Goal: Transaction & Acquisition: Purchase product/service

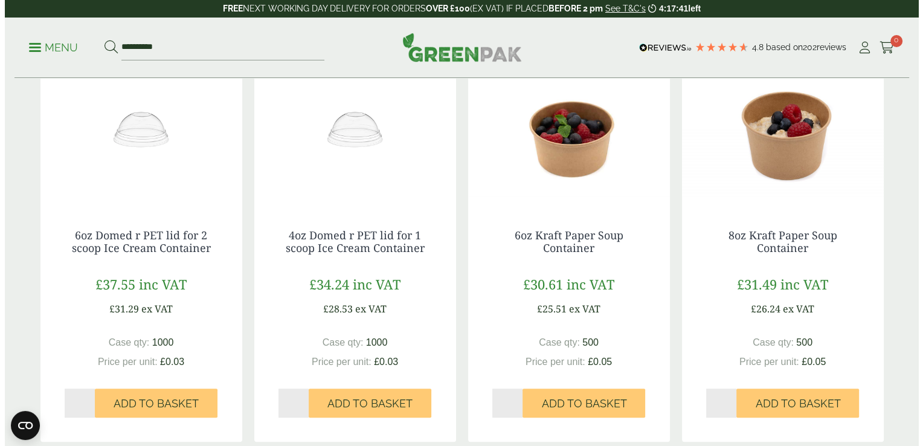
scroll to position [627, 0]
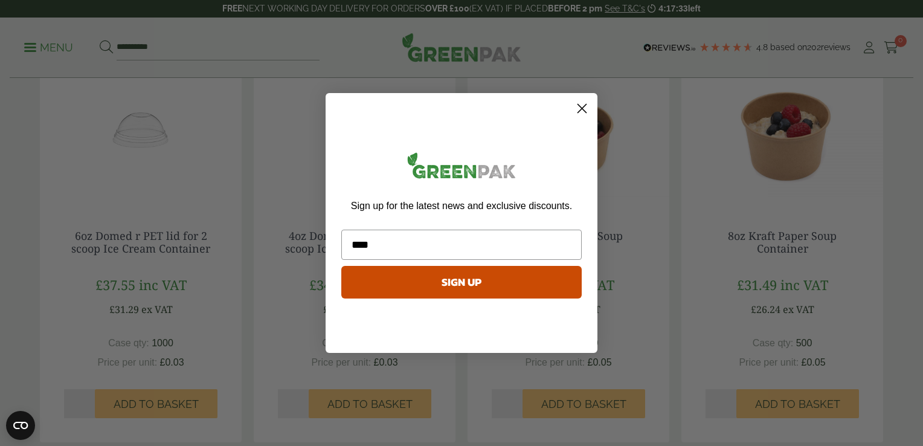
type input "**********"
click at [464, 285] on button "SIGN UP" at bounding box center [461, 282] width 240 height 33
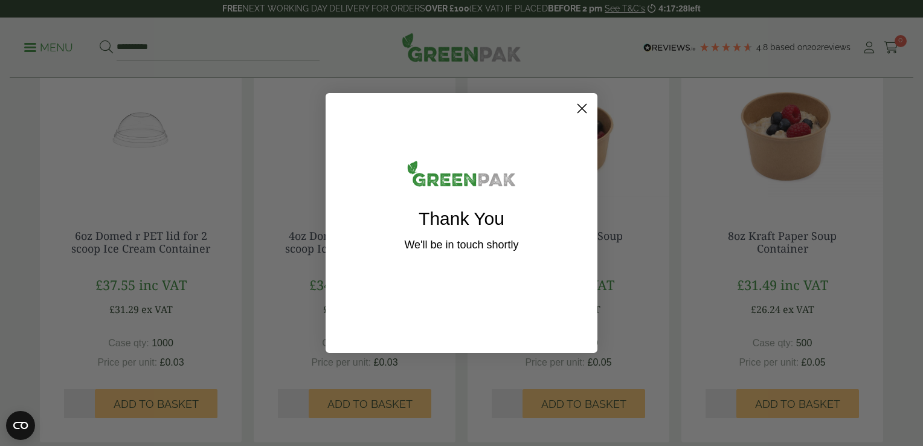
click at [577, 106] on circle "Close dialog" at bounding box center [582, 108] width 20 height 20
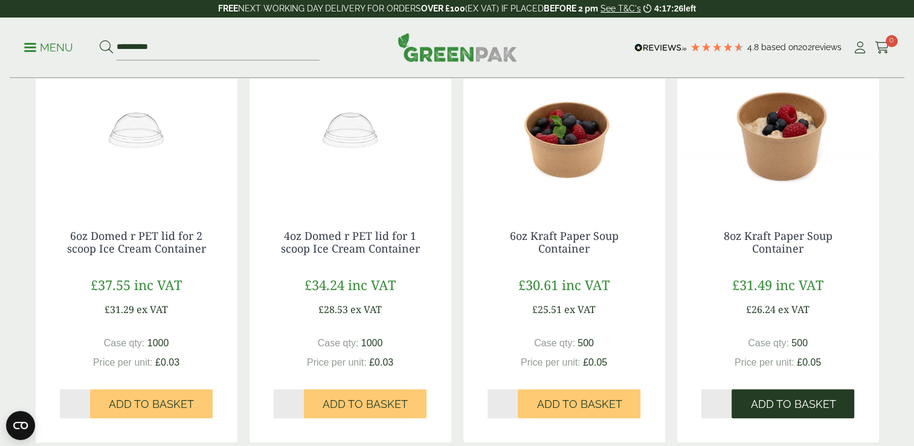
click at [759, 408] on span "Add to Basket" at bounding box center [792, 403] width 85 height 13
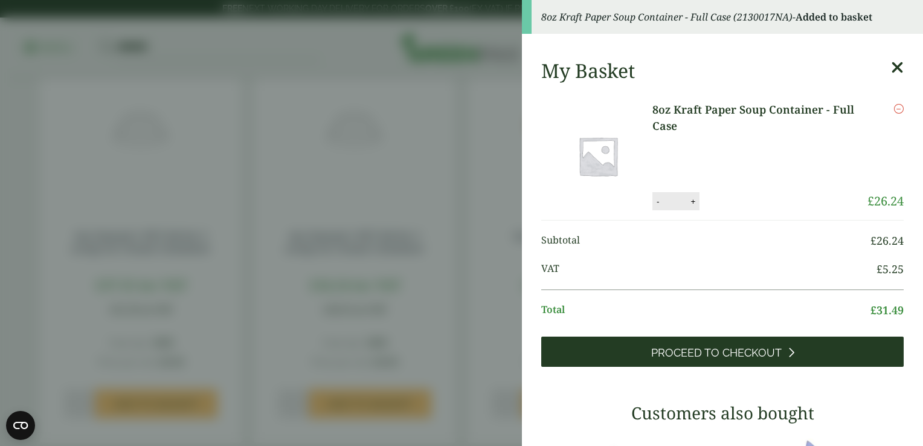
click at [749, 353] on span "Proceed to Checkout" at bounding box center [716, 352] width 130 height 13
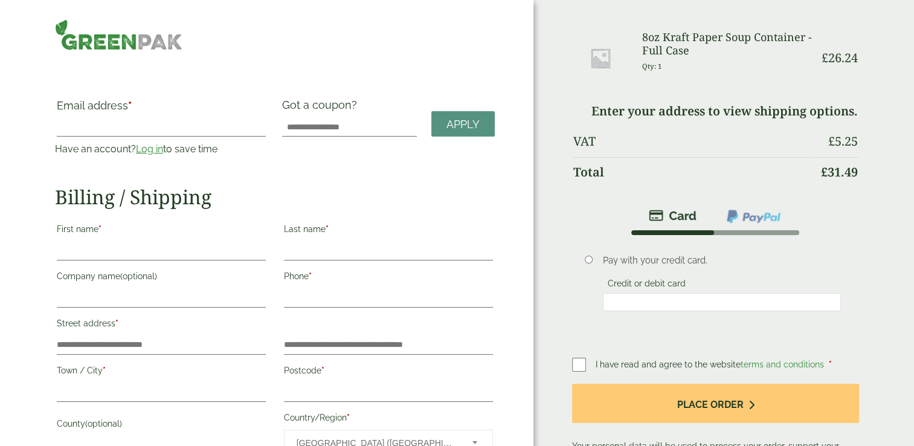
click at [95, 121] on input "Email address *" at bounding box center [161, 126] width 209 height 19
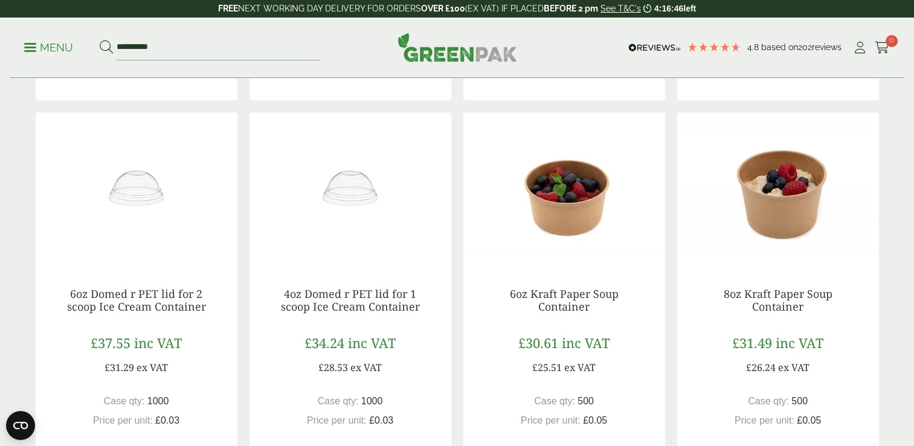
scroll to position [452, 0]
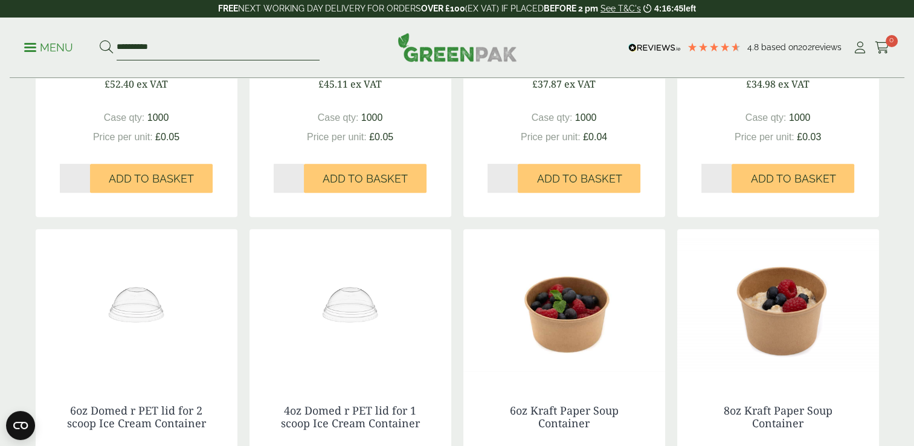
click at [172, 43] on input "**********" at bounding box center [218, 47] width 203 height 25
type input "*"
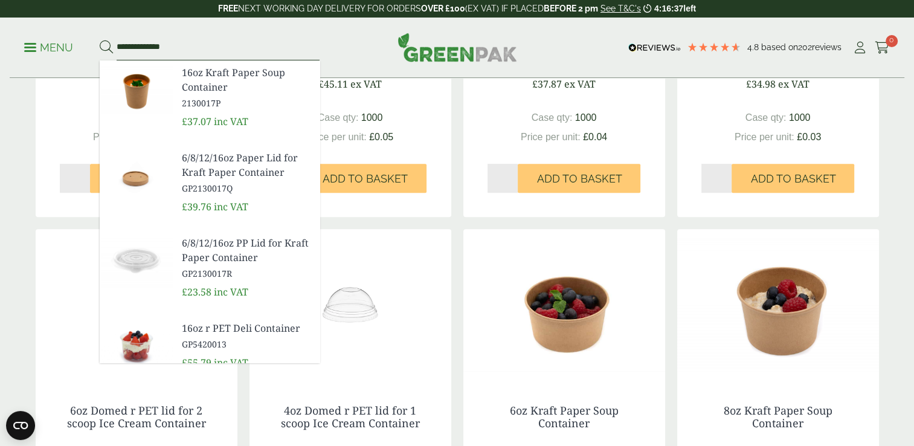
type input "**********"
click at [100, 40] on button at bounding box center [106, 48] width 13 height 16
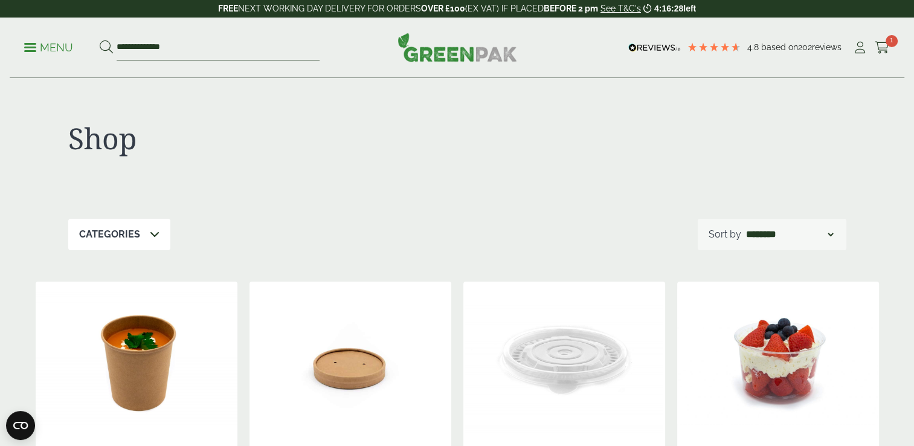
click at [240, 44] on input "**********" at bounding box center [218, 47] width 203 height 25
type input "*"
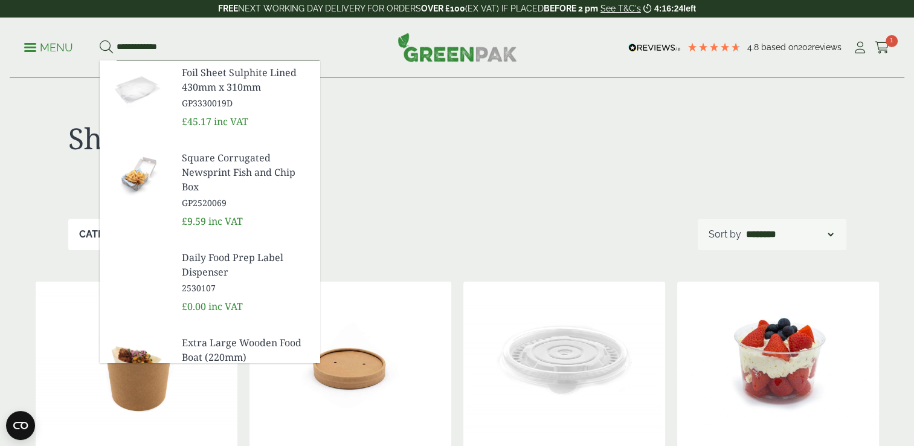
type input "**********"
click at [100, 40] on button at bounding box center [106, 48] width 13 height 16
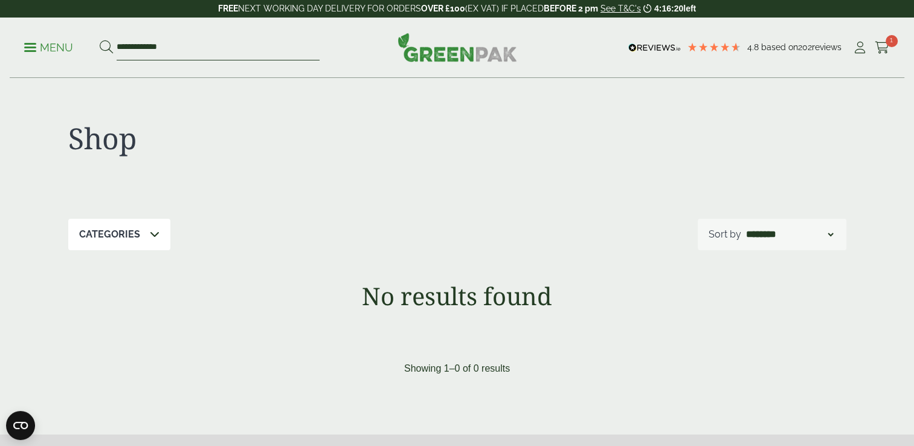
click at [179, 42] on input "**********" at bounding box center [218, 47] width 203 height 25
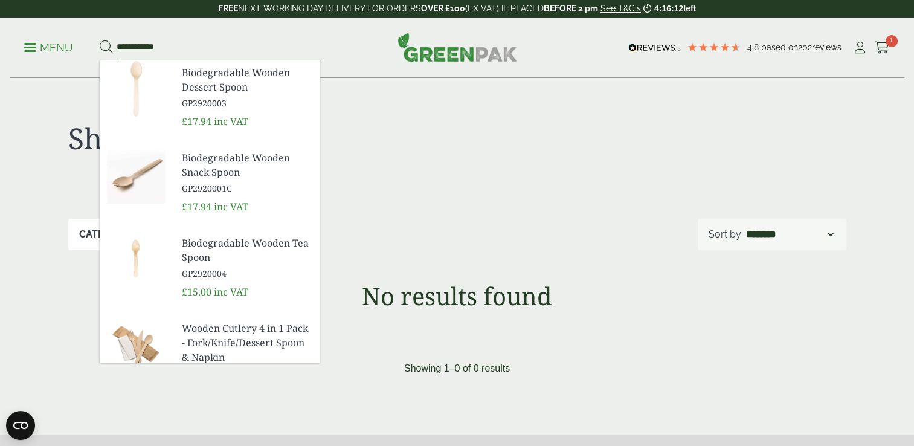
type input "**********"
click at [202, 86] on span "Biodegradable Wooden Dessert Spoon" at bounding box center [246, 79] width 128 height 29
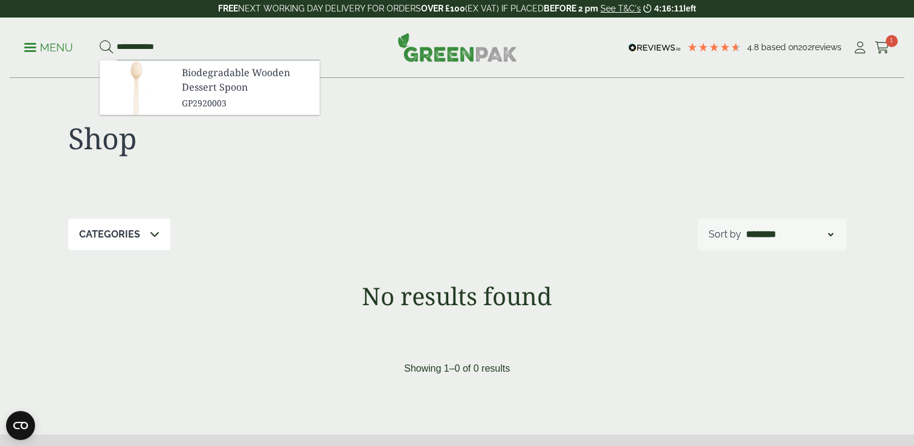
click at [202, 86] on div "4.8 Based on 202 reviews FREE NEXT WORKING DAY DELIVERY - See T&C's 4:16:11 lef…" at bounding box center [457, 436] width 914 height 873
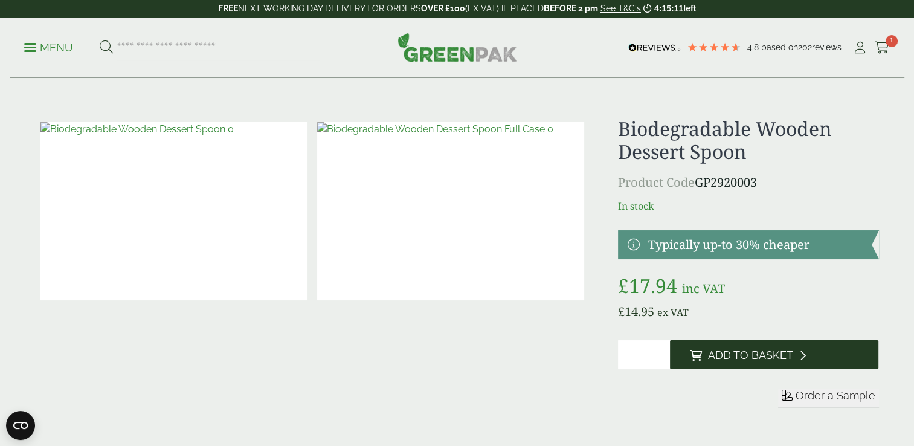
click at [716, 355] on span "Add to Basket" at bounding box center [749, 355] width 85 height 13
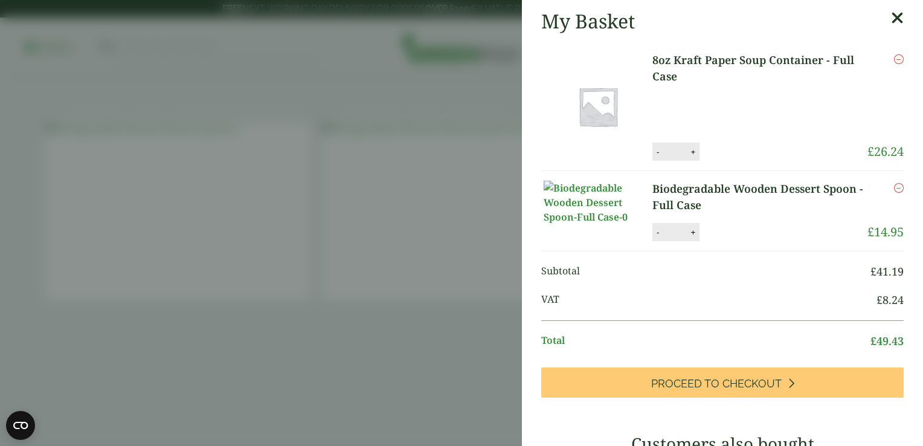
click at [891, 17] on icon at bounding box center [897, 18] width 13 height 17
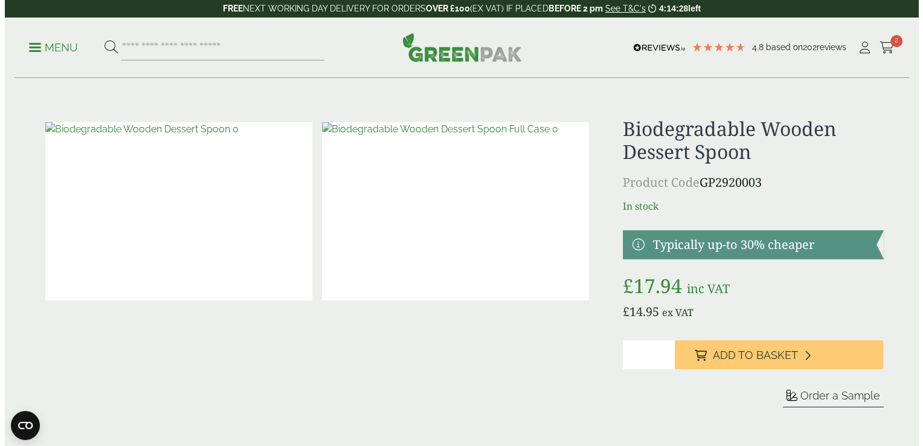
scroll to position [8, 0]
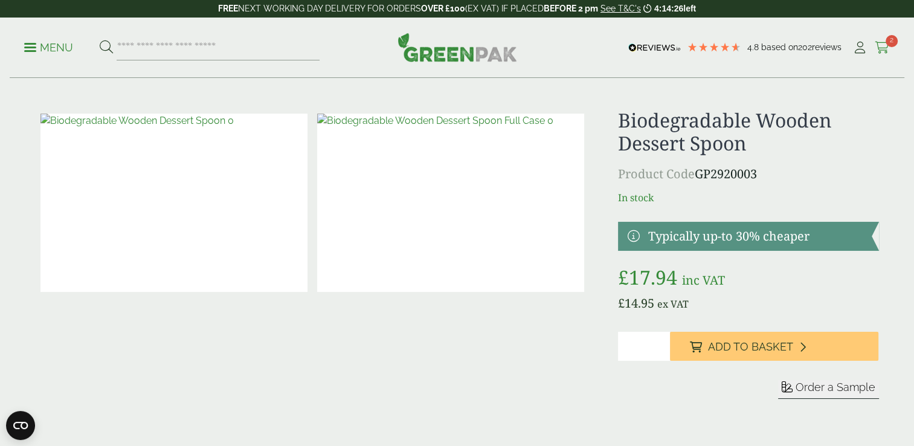
click at [881, 45] on icon at bounding box center [882, 48] width 15 height 12
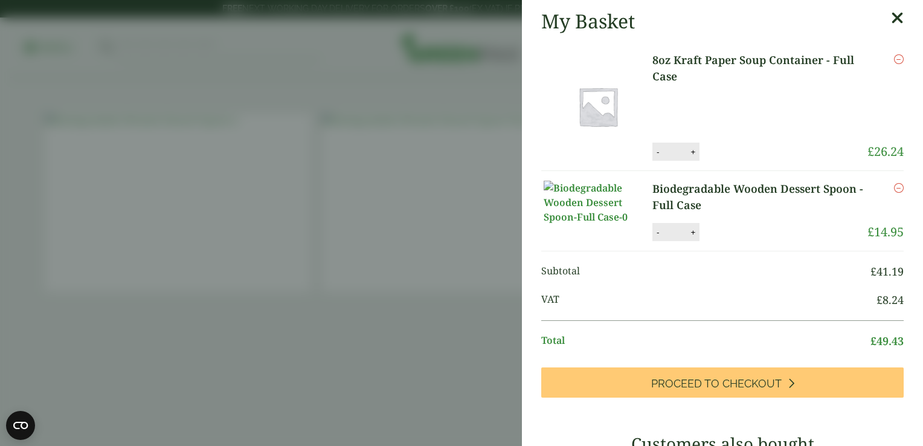
click at [684, 66] on link "8oz Kraft Paper Soup Container - Full Case" at bounding box center [759, 68] width 215 height 33
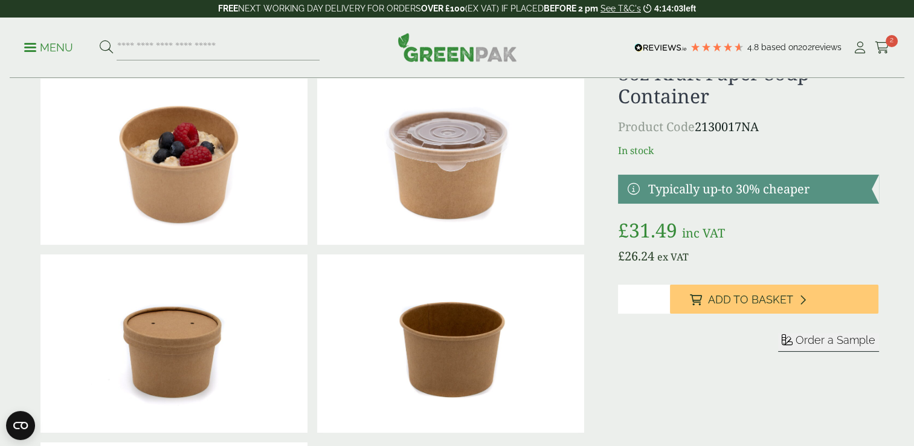
click at [681, 216] on div at bounding box center [748, 216] width 260 height 0
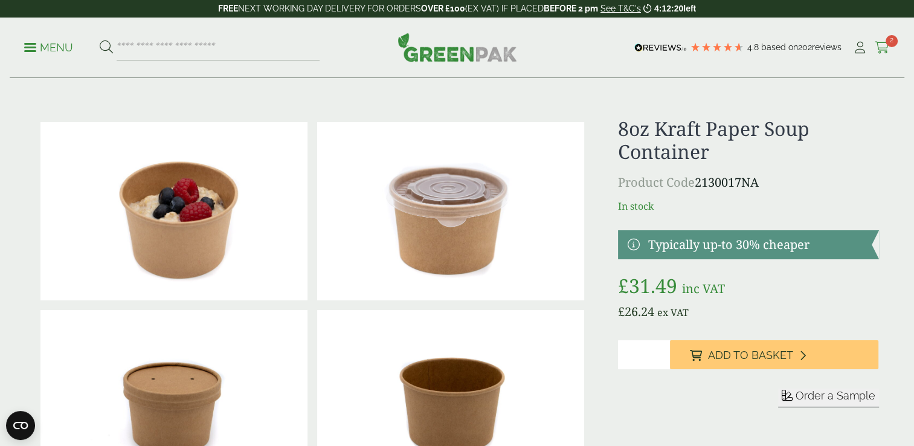
click at [884, 42] on icon at bounding box center [882, 48] width 15 height 12
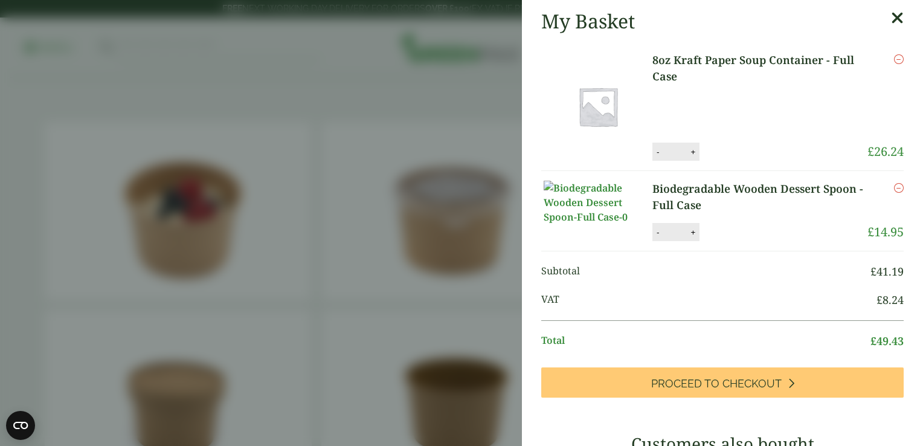
drag, startPoint x: 884, startPoint y: 42, endPoint x: 781, endPoint y: 238, distance: 221.8
click at [781, 238] on div "My Basket 8oz Kraft Paper Soup Container - Full Case 8oz Kraft Paper Soup Conta…" at bounding box center [722, 430] width 401 height 860
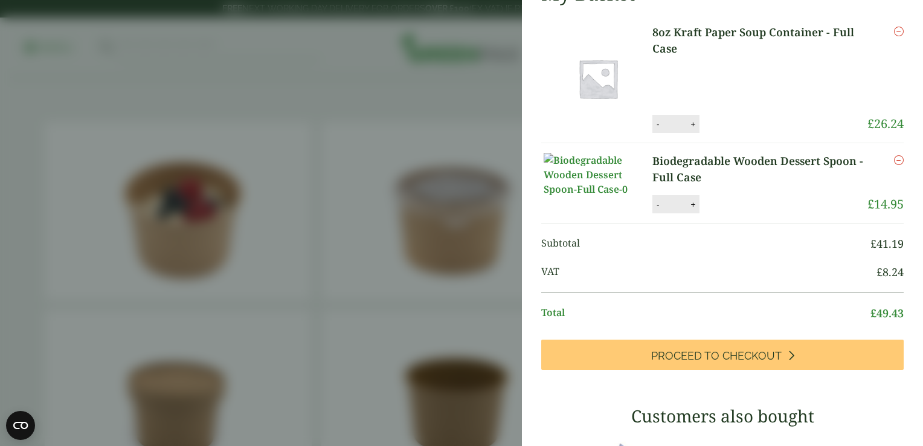
scroll to position [34, 0]
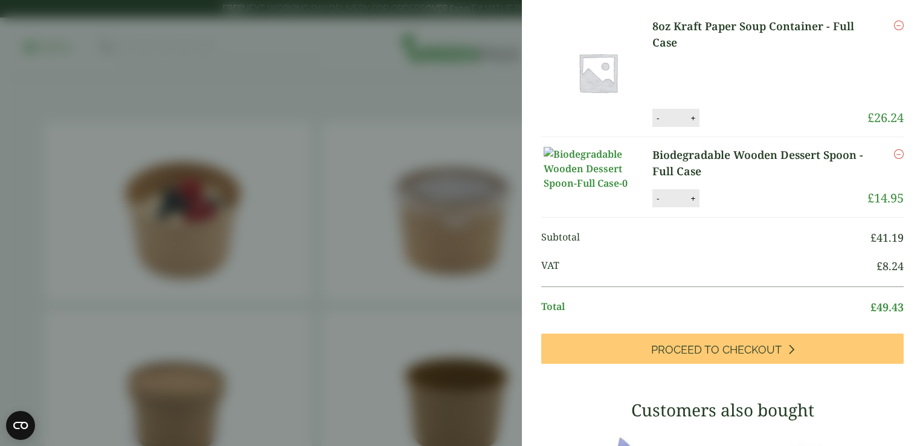
click at [727, 179] on p "Biodegradable Wooden Dessert Spoon - Full Case" at bounding box center [759, 163] width 215 height 33
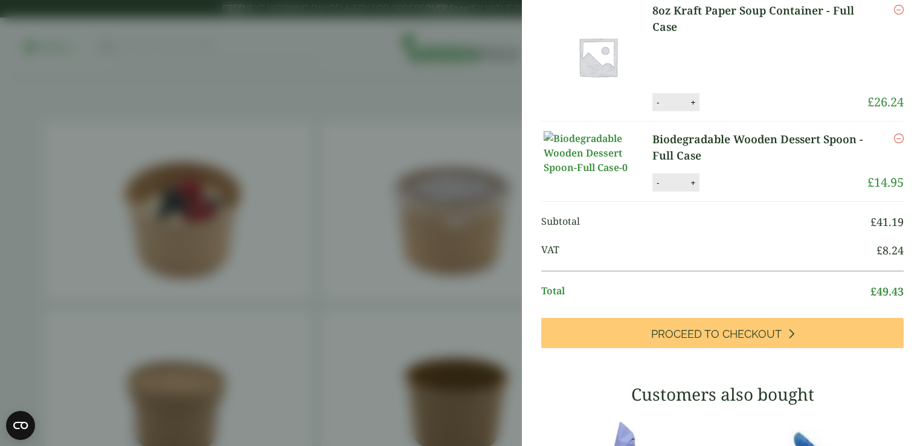
scroll to position [57, 0]
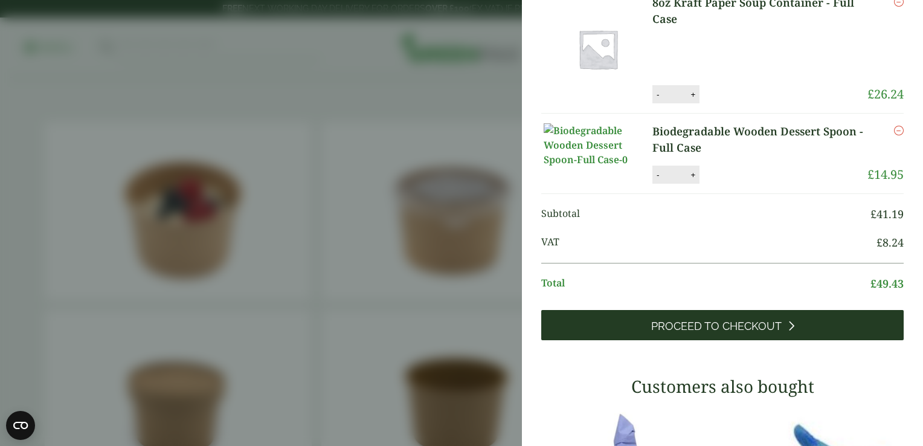
click at [728, 333] on span "Proceed to Checkout" at bounding box center [716, 326] width 130 height 13
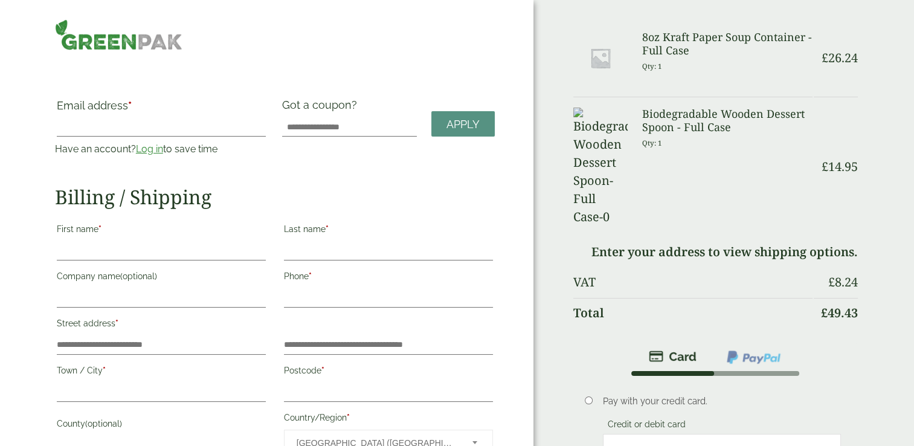
click at [150, 119] on input "Email address *" at bounding box center [161, 126] width 209 height 19
type input "**********"
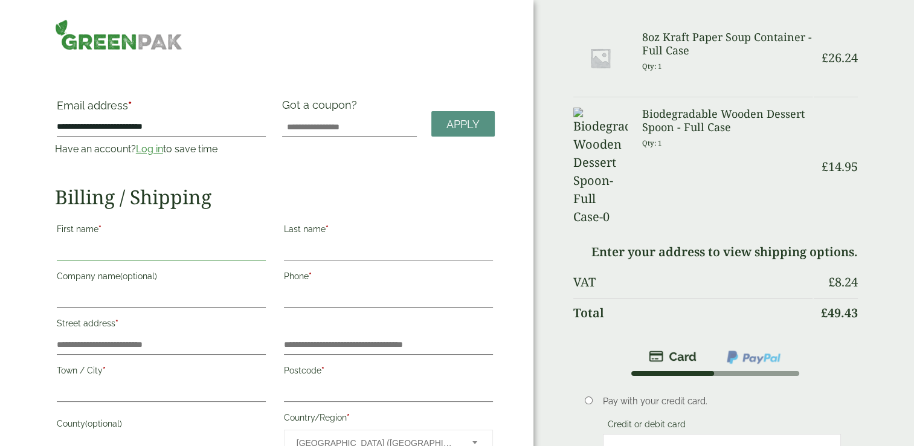
type input "****"
type input "**********"
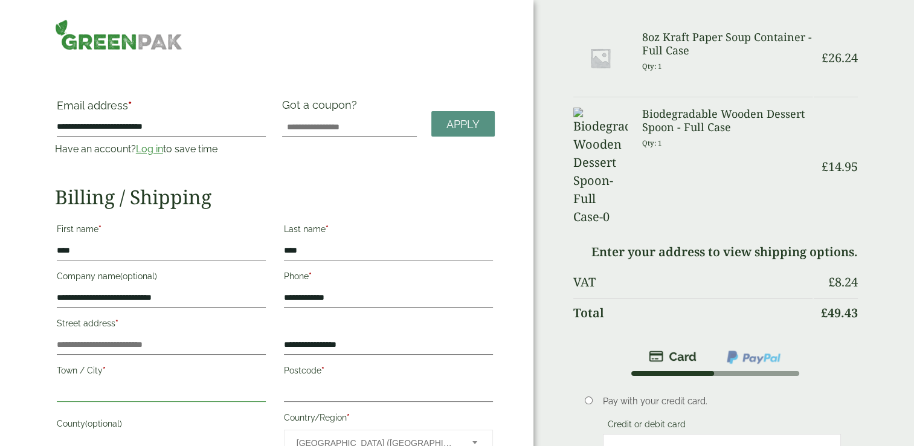
type input "*******"
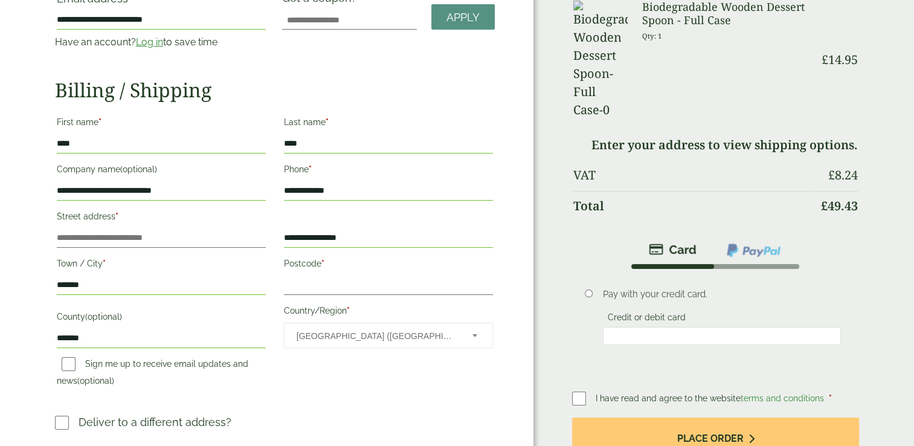
scroll to position [108, 0]
click at [301, 284] on input "Postcode *" at bounding box center [388, 284] width 209 height 19
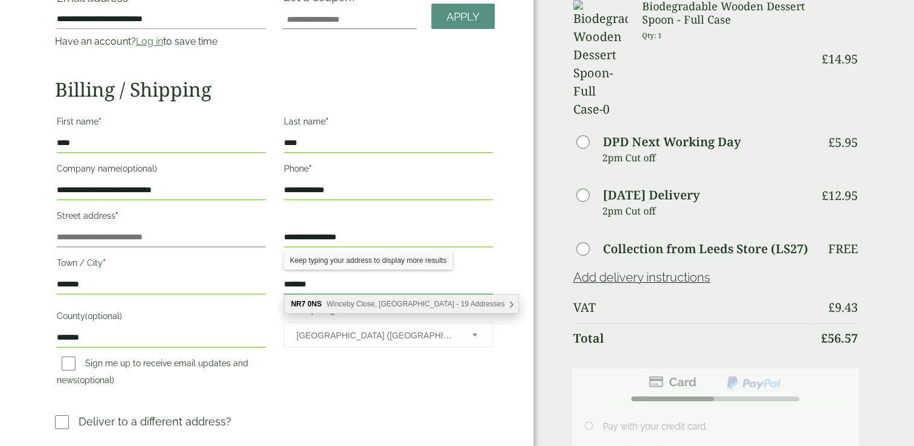
type input "*******"
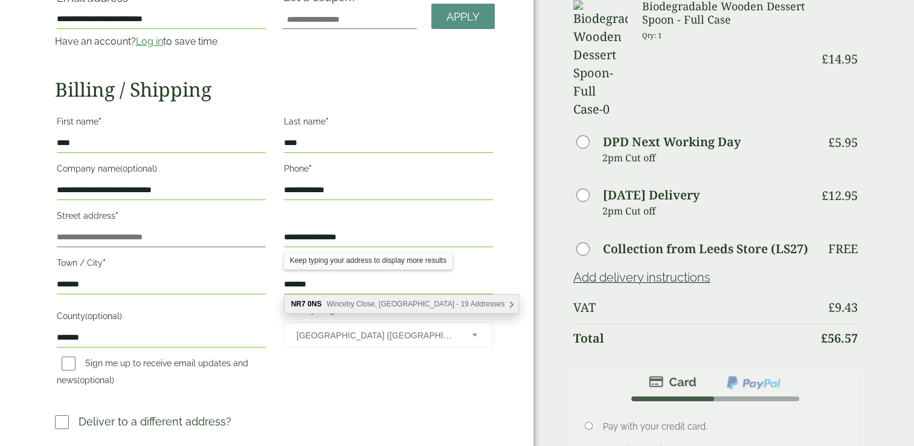
click at [307, 306] on b "0NS" at bounding box center [314, 304] width 14 height 8
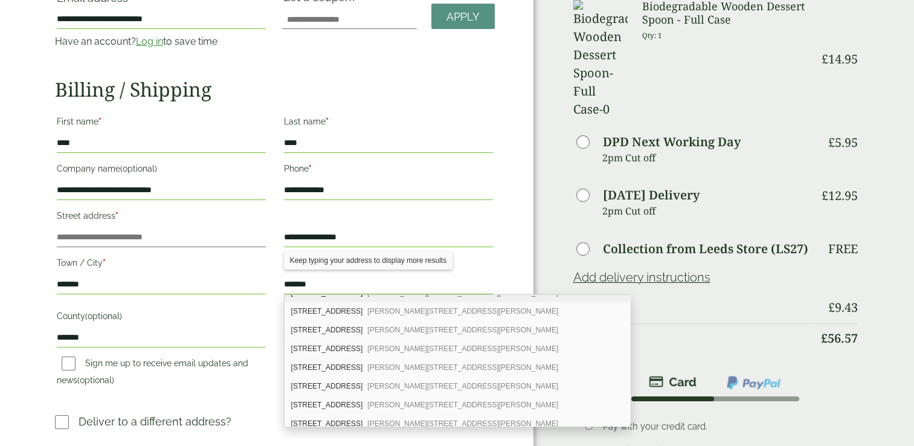
scroll to position [106, 0]
click at [314, 395] on div "[STREET_ADDRESS][PERSON_NAME][PERSON_NAME]" at bounding box center [456, 404] width 345 height 19
type input "**********"
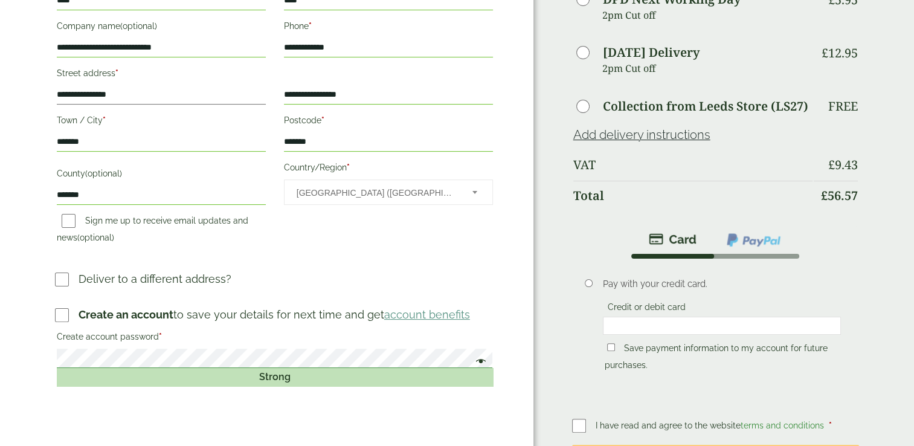
scroll to position [251, 0]
click at [325, 379] on div "Strong" at bounding box center [275, 376] width 436 height 18
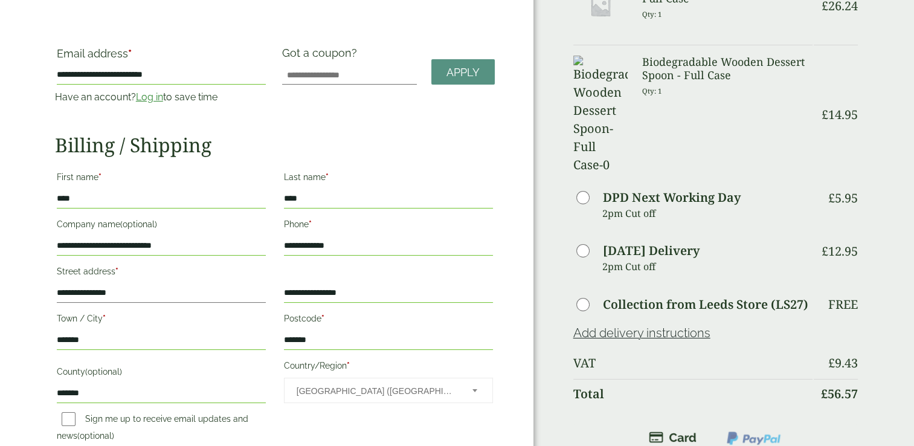
scroll to position [0, 0]
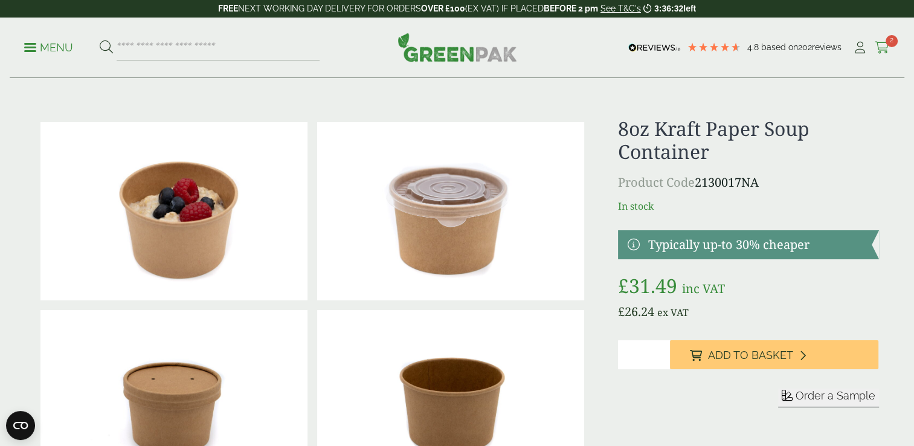
click at [882, 45] on icon at bounding box center [882, 48] width 15 height 12
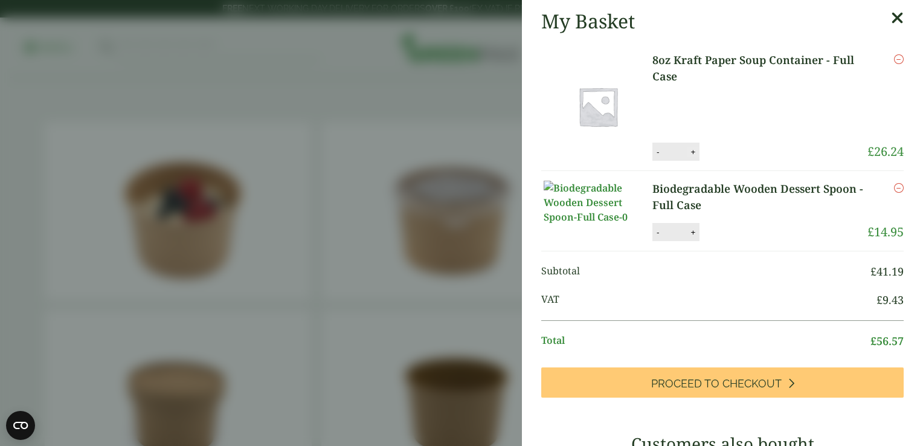
click at [692, 153] on button "+" at bounding box center [693, 152] width 12 height 10
type input "*"
click at [693, 237] on button "+" at bounding box center [693, 232] width 12 height 10
type input "*"
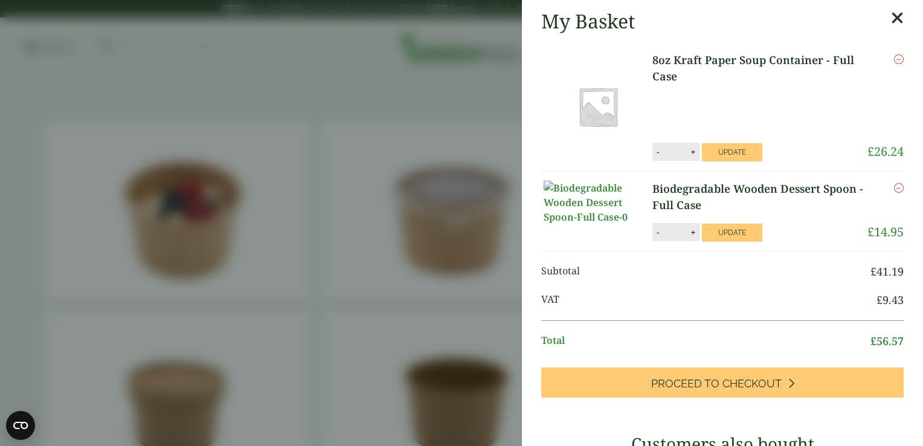
click at [611, 148] on img at bounding box center [598, 106] width 109 height 109
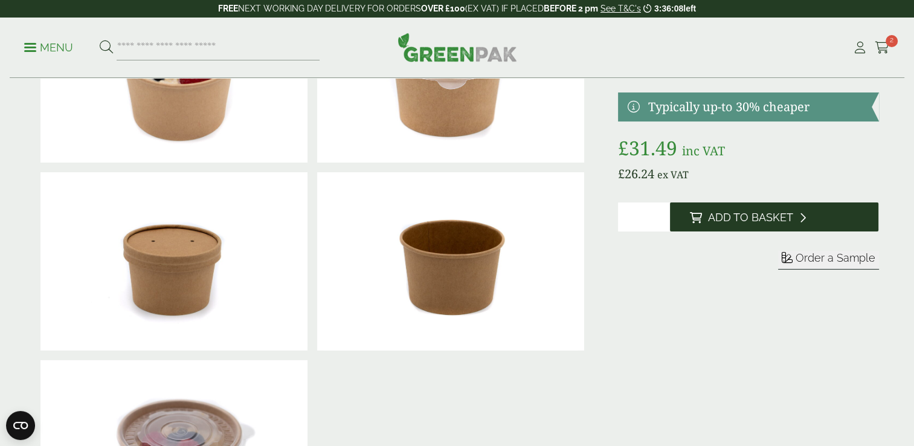
click at [756, 231] on button "Add to Basket" at bounding box center [774, 216] width 208 height 29
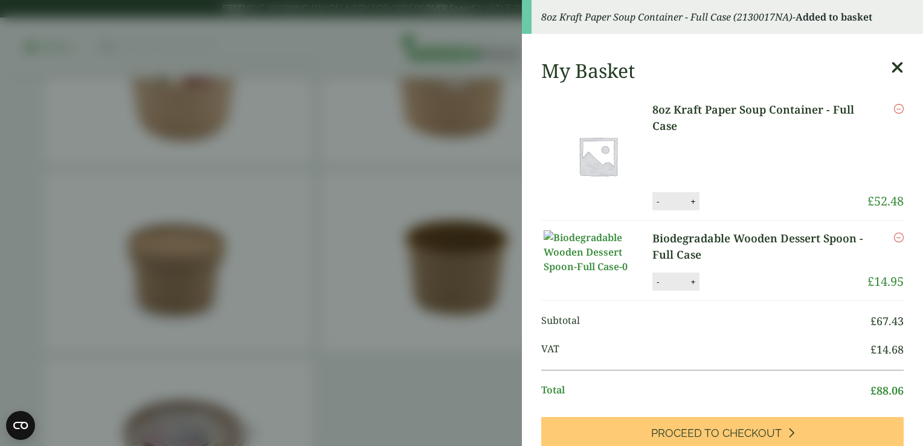
click at [710, 263] on p "Biodegradable Wooden Dessert Spoon - Full Case" at bounding box center [759, 246] width 215 height 33
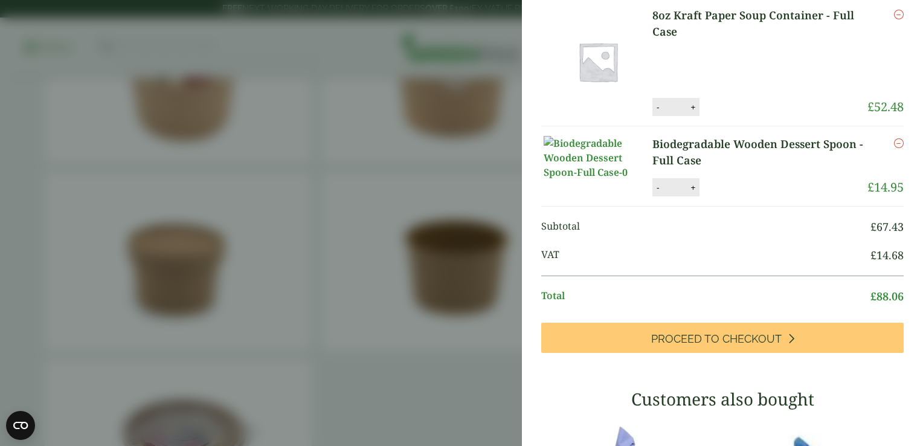
scroll to position [94, 0]
click at [696, 193] on button "+" at bounding box center [693, 187] width 12 height 10
type input "*"
click at [724, 197] on button "Update" at bounding box center [732, 188] width 60 height 18
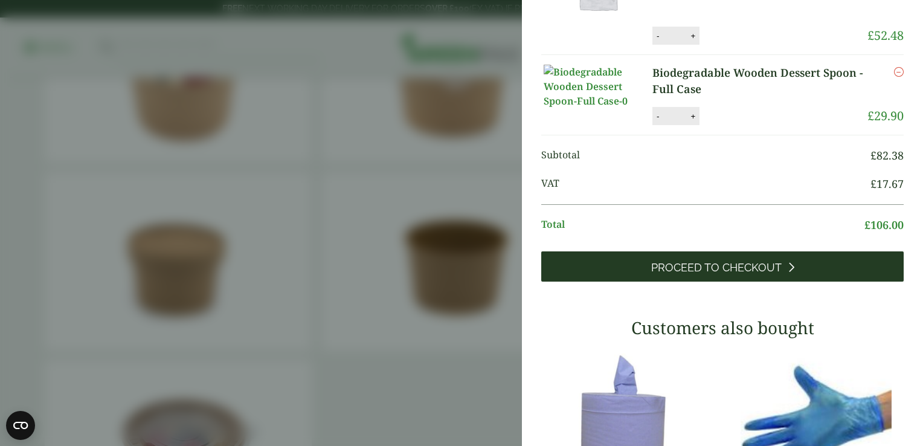
scroll to position [0, 0]
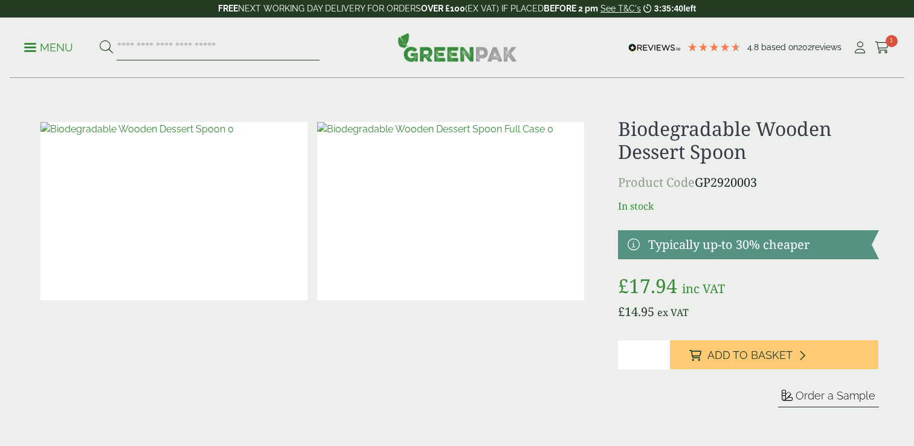
scroll to position [8, 0]
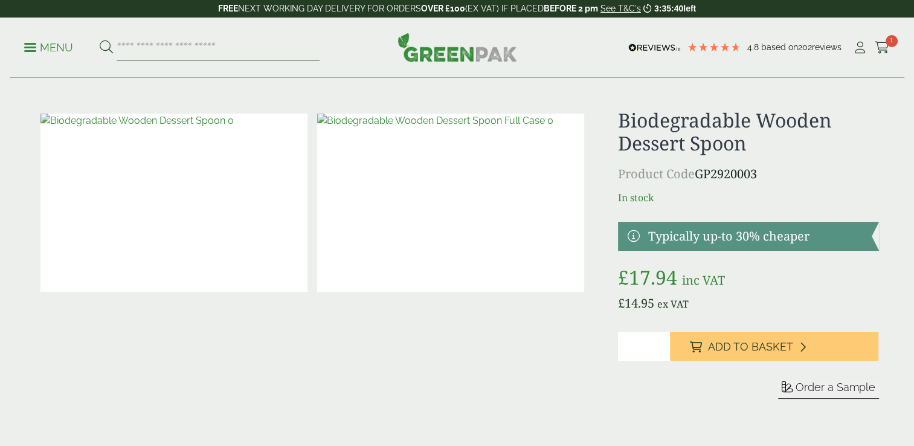
drag, startPoint x: 0, startPoint y: 0, endPoint x: 122, endPoint y: 44, distance: 129.7
click at [122, 44] on input "search" at bounding box center [218, 47] width 203 height 25
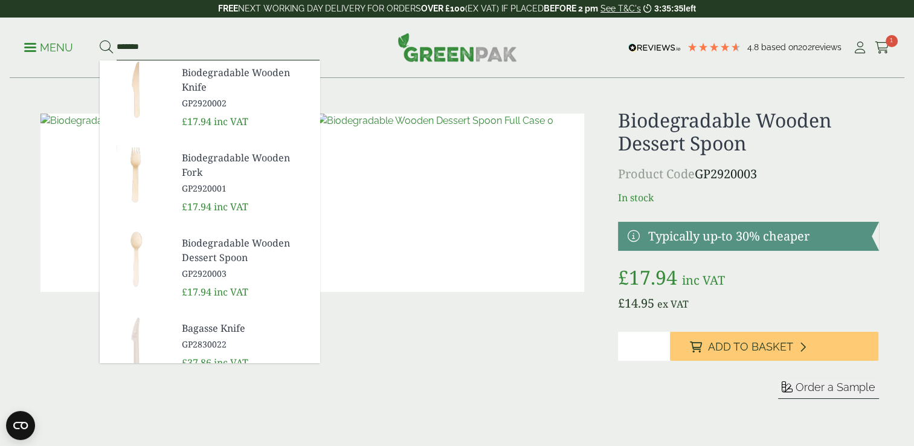
type input "*******"
click at [100, 40] on button at bounding box center [106, 48] width 13 height 16
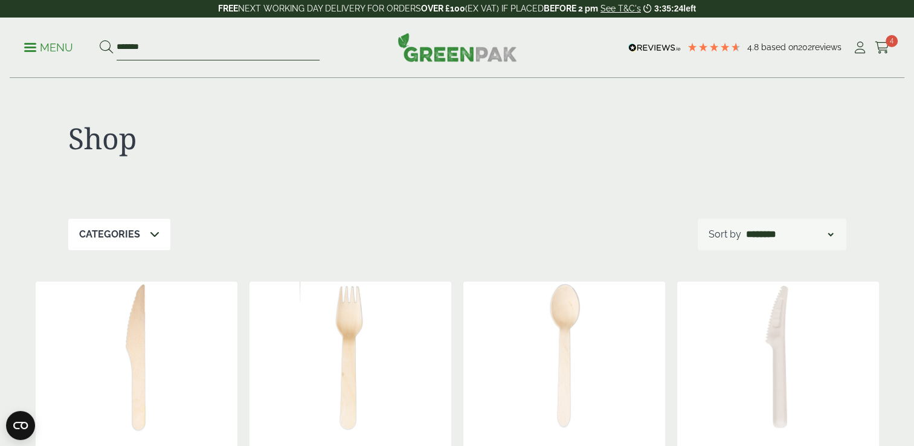
click at [159, 42] on input "*******" at bounding box center [218, 47] width 203 height 25
type input "*"
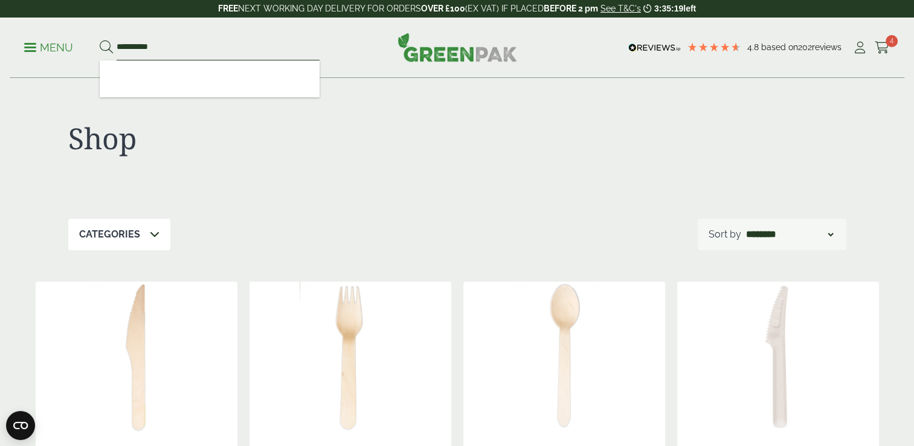
type input "**********"
click at [100, 40] on button at bounding box center [106, 48] width 13 height 16
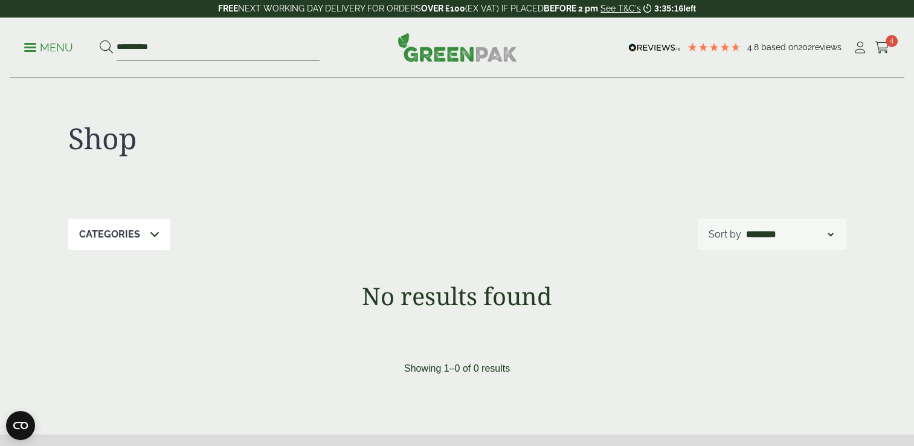
click at [159, 44] on input "**********" at bounding box center [218, 47] width 203 height 25
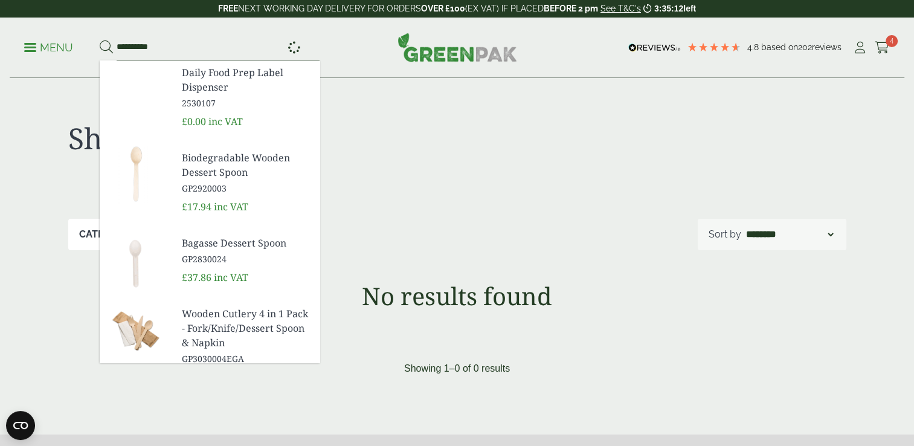
type input "**********"
click at [100, 40] on button at bounding box center [106, 48] width 13 height 16
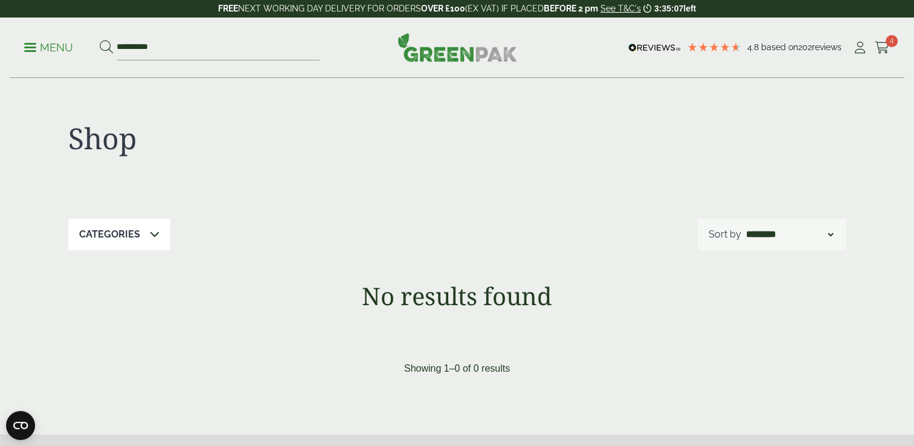
click at [28, 44] on link "Menu" at bounding box center [48, 46] width 49 height 12
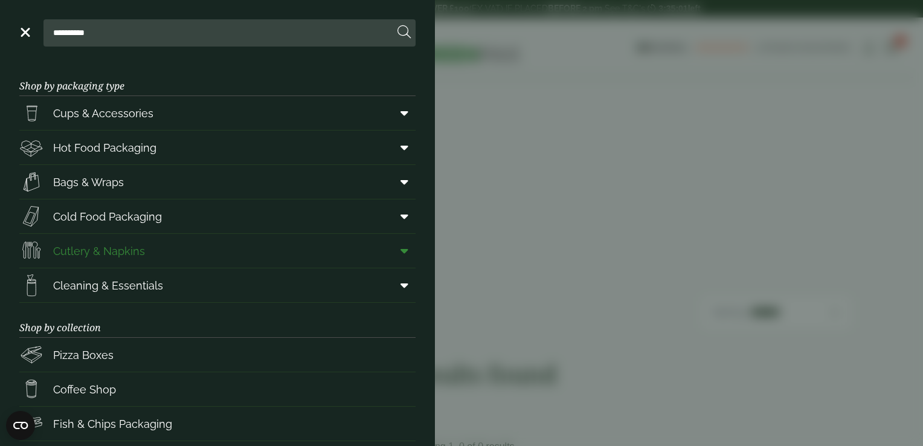
click at [98, 246] on span "Cutlery & Napkins" at bounding box center [99, 251] width 92 height 16
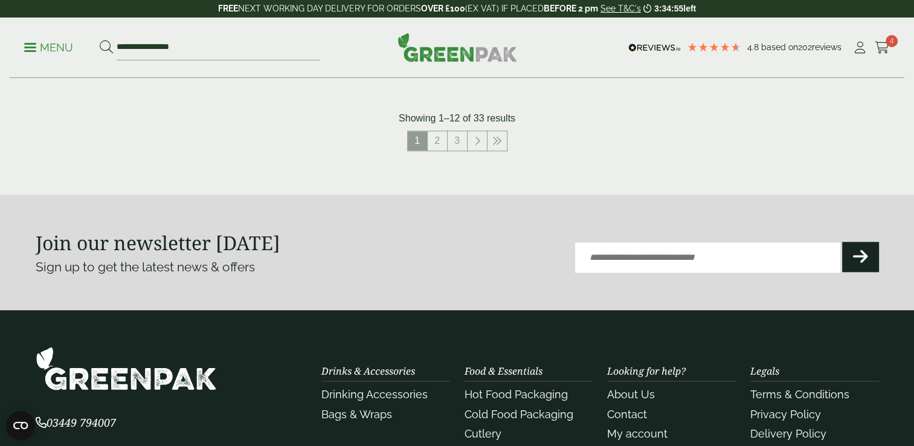
scroll to position [1450, 0]
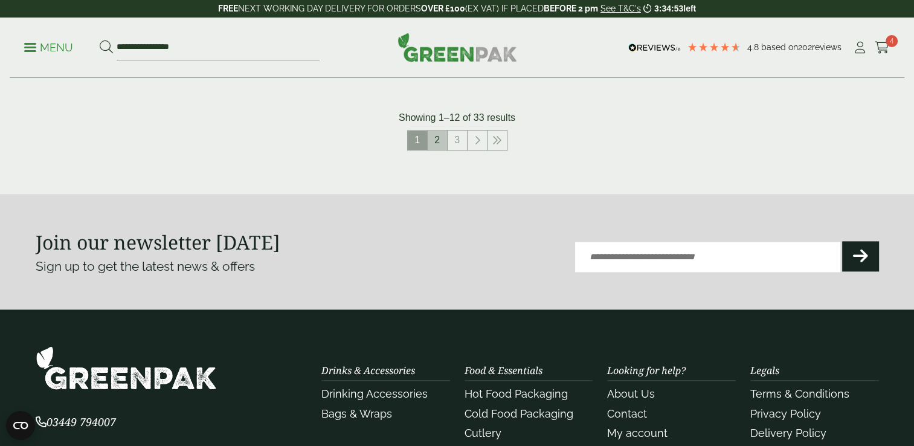
click at [432, 146] on link "2" at bounding box center [437, 139] width 19 height 19
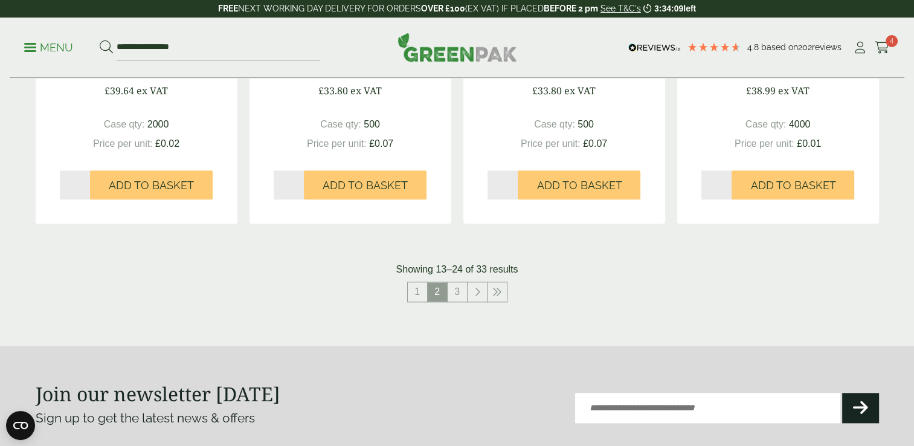
scroll to position [1285, 0]
click at [460, 289] on link "3" at bounding box center [457, 291] width 19 height 19
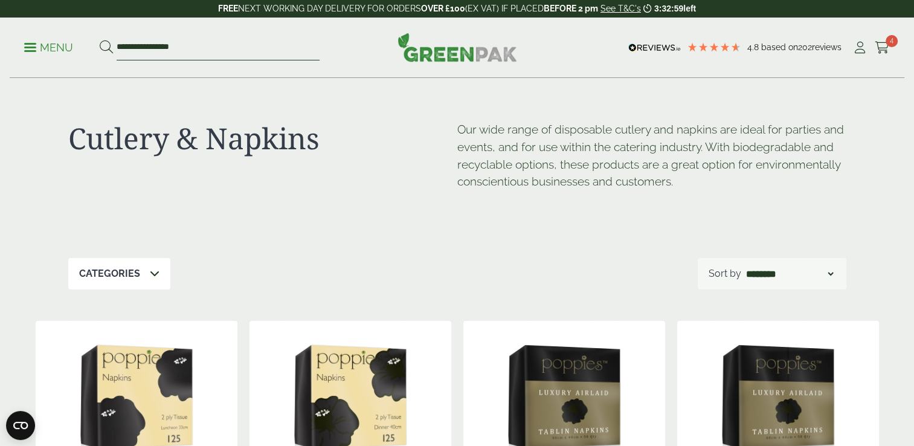
click at [273, 48] on input "**********" at bounding box center [218, 47] width 203 height 25
type input "*"
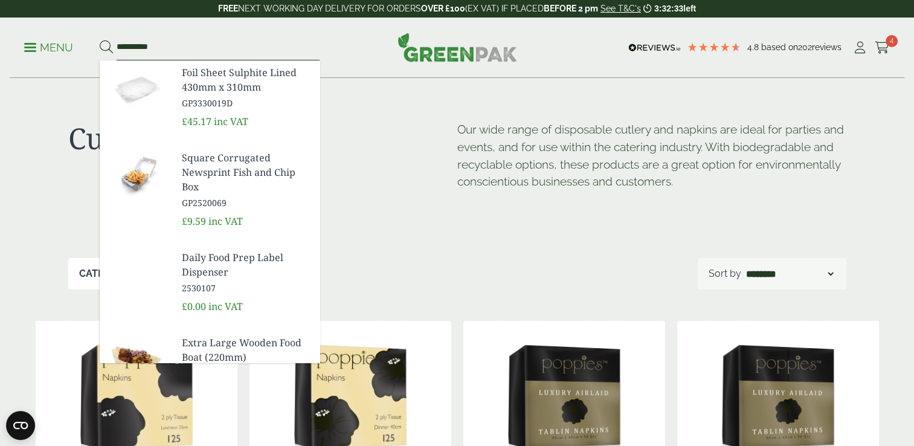
type input "**********"
click at [100, 40] on button at bounding box center [106, 48] width 13 height 16
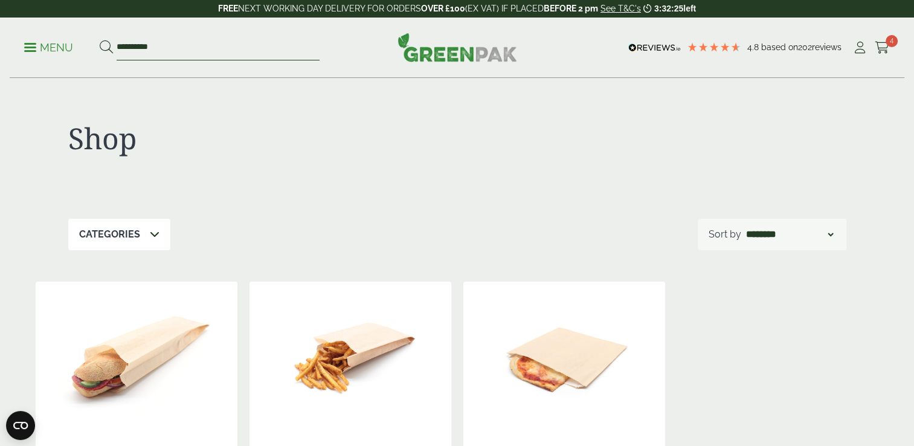
click at [142, 47] on input "**********" at bounding box center [218, 47] width 203 height 25
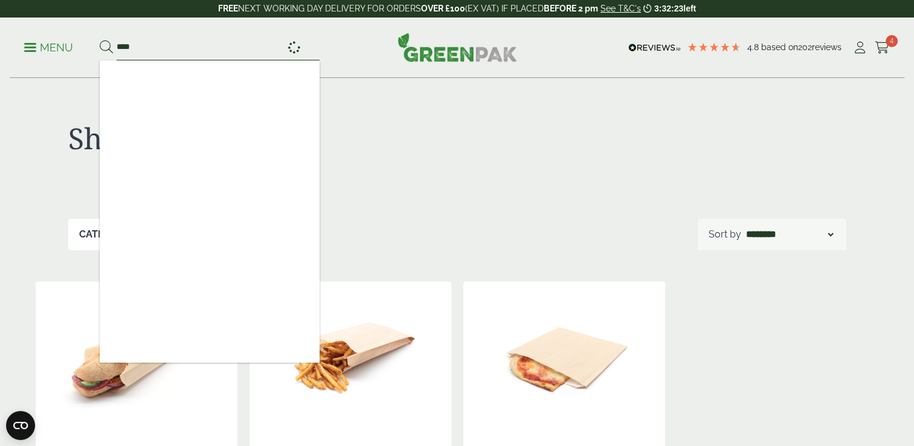
type input "****"
click at [100, 40] on button at bounding box center [106, 48] width 13 height 16
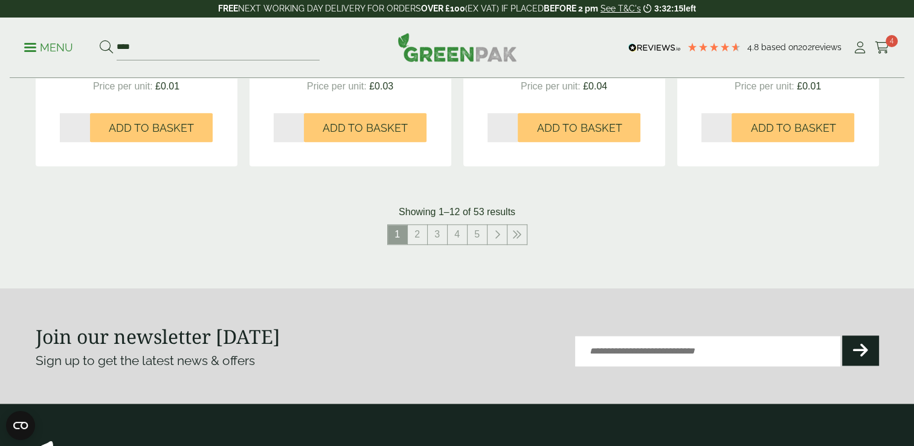
scroll to position [1302, 0]
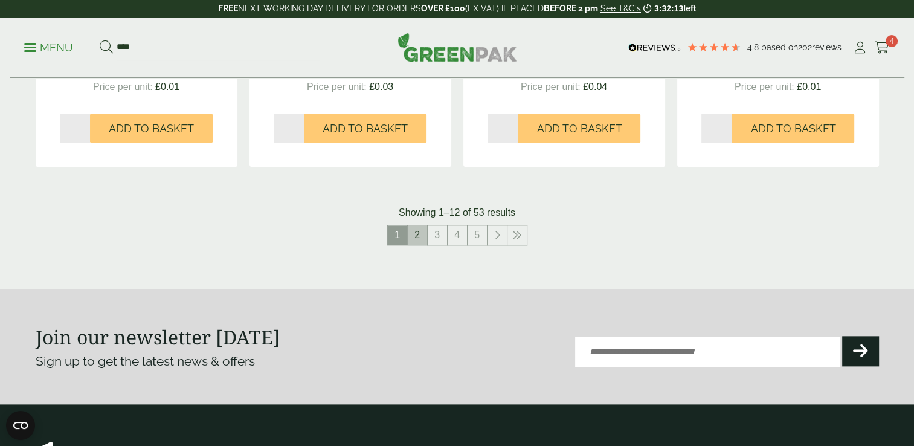
click at [417, 239] on link "2" at bounding box center [417, 234] width 19 height 19
click at [118, 43] on input "****" at bounding box center [218, 47] width 203 height 25
type input "**********"
click at [100, 40] on button at bounding box center [106, 48] width 13 height 16
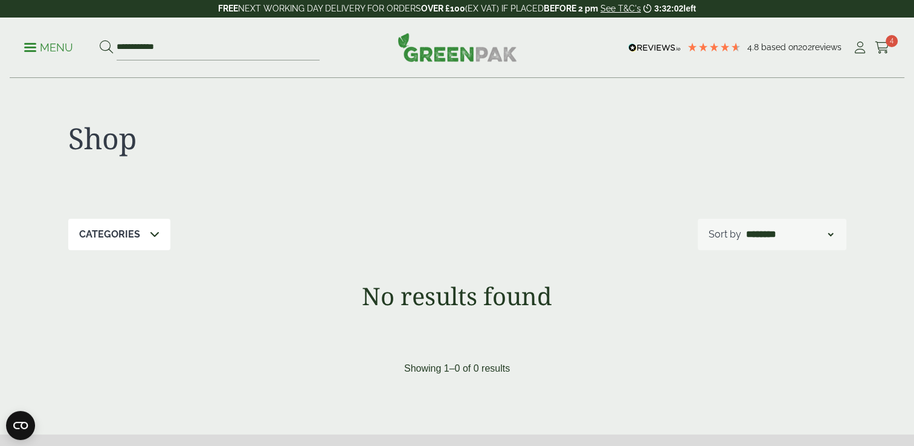
click at [33, 45] on p "Menu" at bounding box center [48, 47] width 49 height 14
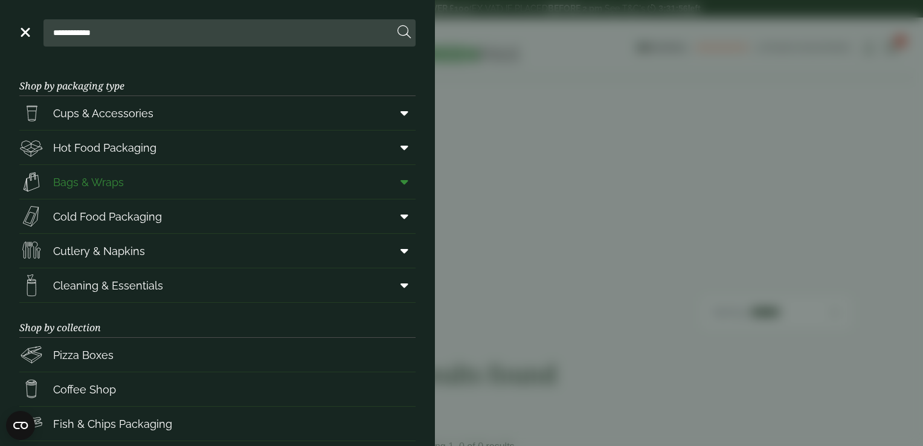
click at [143, 180] on link "Bags & Wraps" at bounding box center [217, 182] width 396 height 34
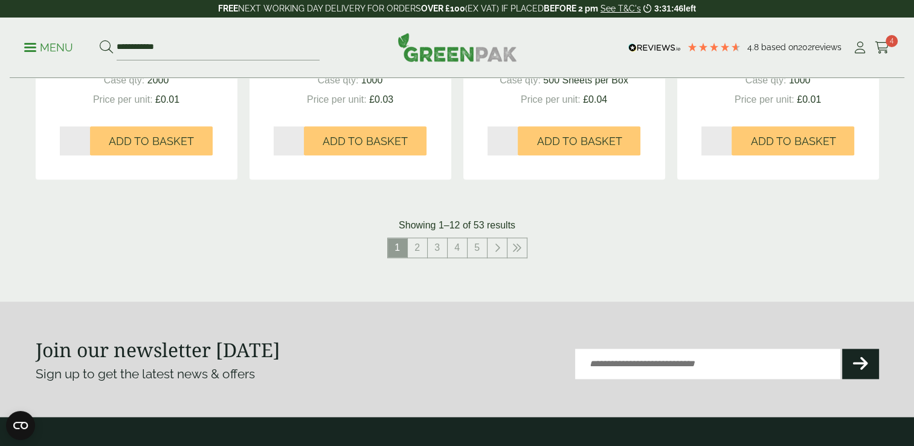
scroll to position [1313, 0]
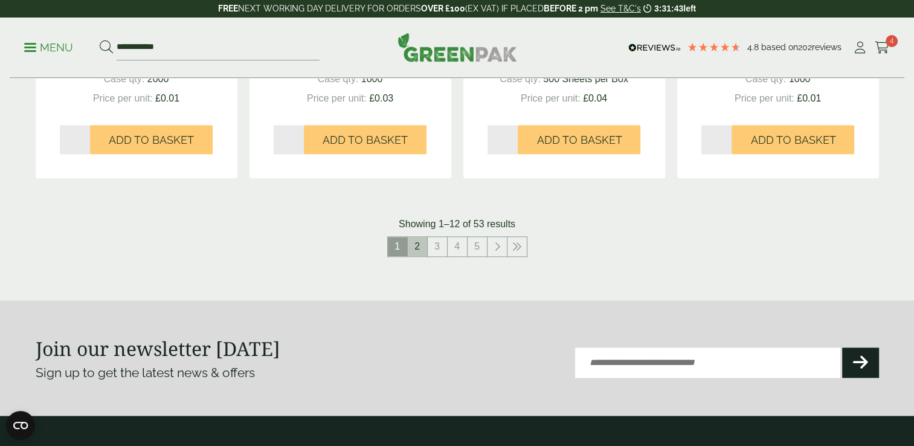
click at [417, 244] on link "2" at bounding box center [417, 246] width 19 height 19
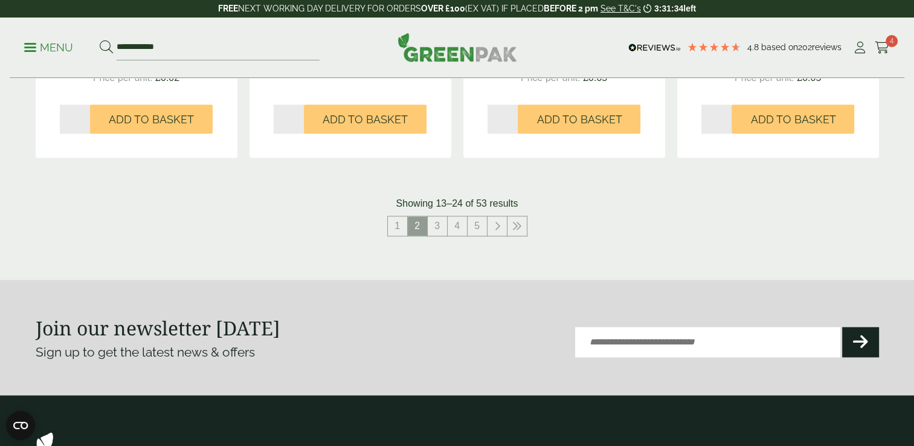
scroll to position [1337, 0]
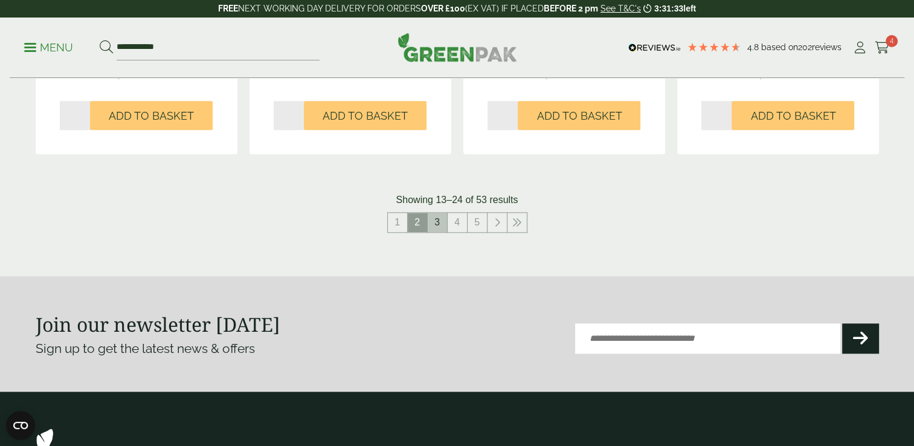
click at [433, 224] on link "3" at bounding box center [437, 222] width 19 height 19
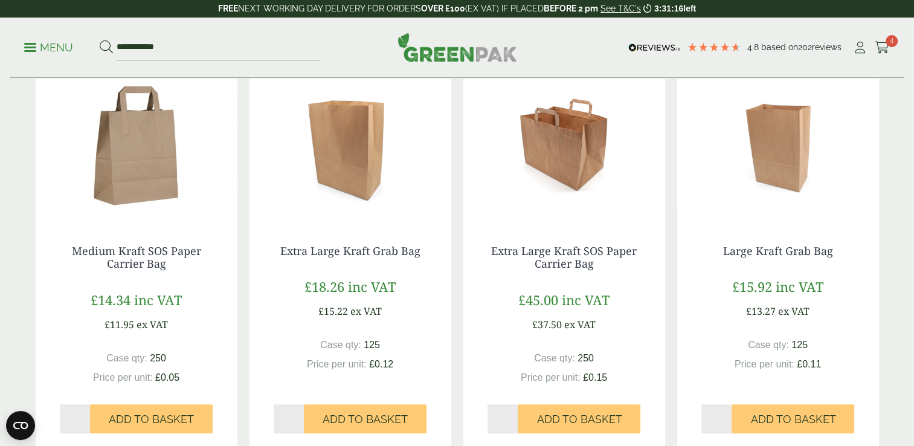
scroll to position [1035, 0]
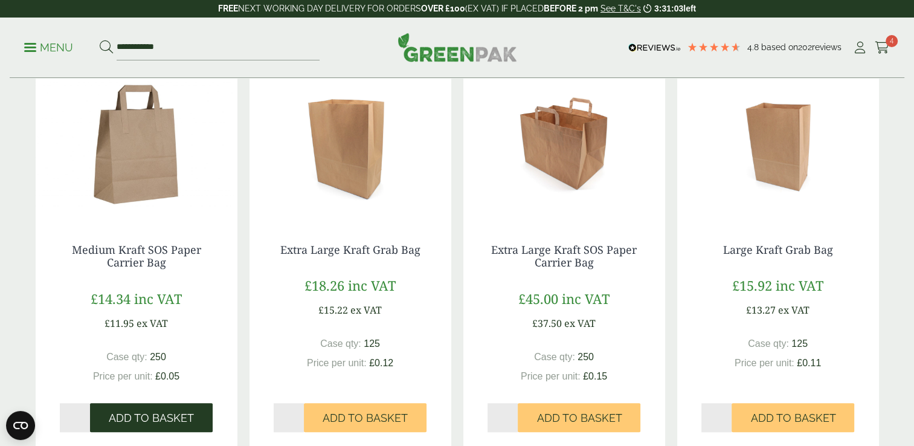
click at [176, 419] on span "Add to Basket" at bounding box center [151, 417] width 85 height 13
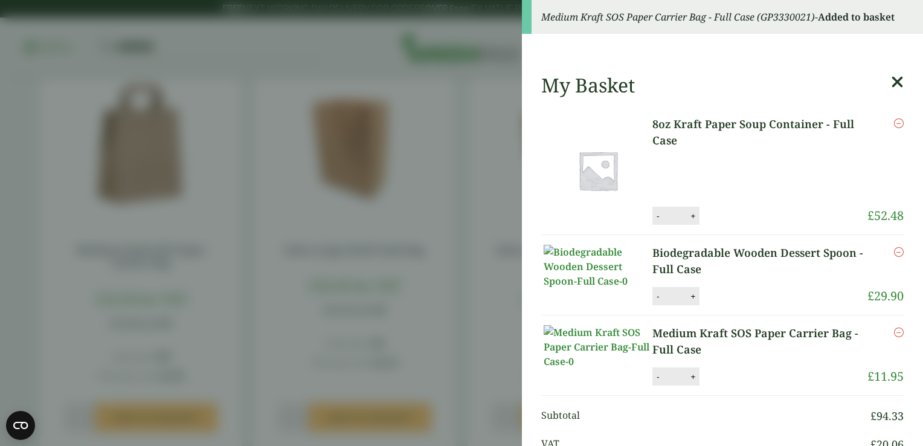
click at [891, 79] on icon at bounding box center [897, 82] width 13 height 17
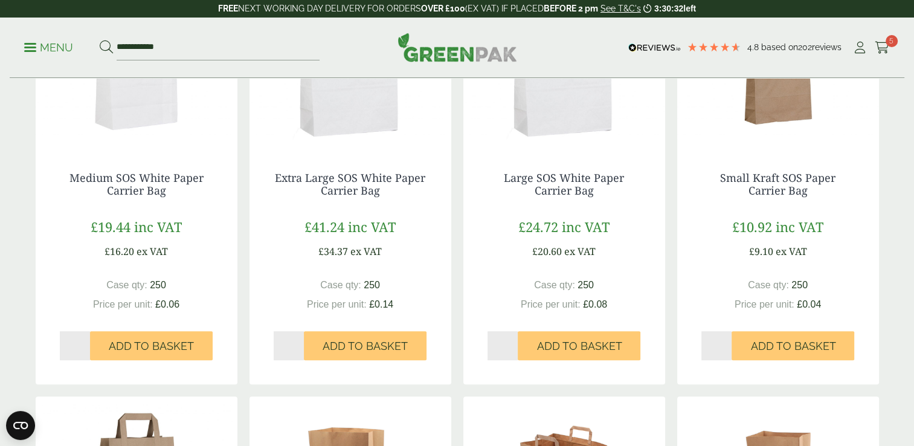
scroll to position [708, 0]
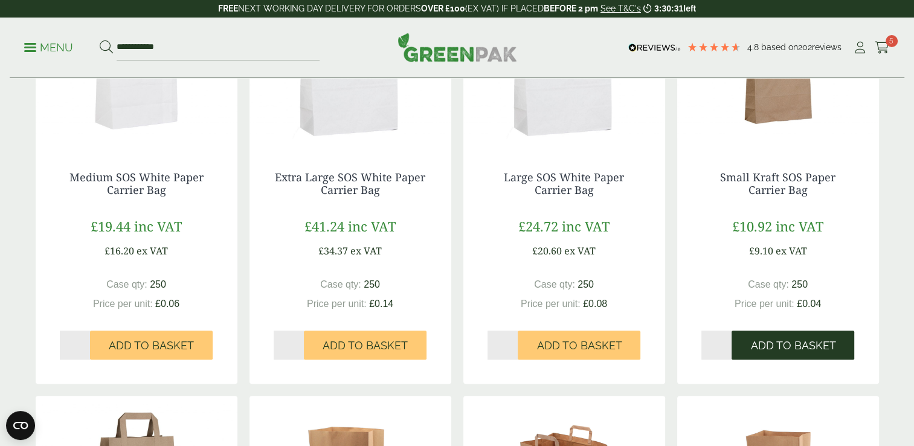
click at [791, 342] on span "Add to Basket" at bounding box center [792, 345] width 85 height 13
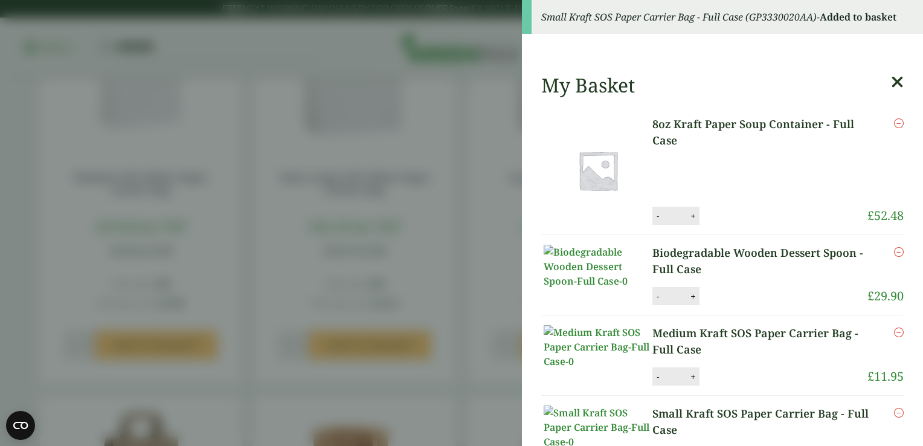
click at [891, 79] on icon at bounding box center [897, 82] width 13 height 17
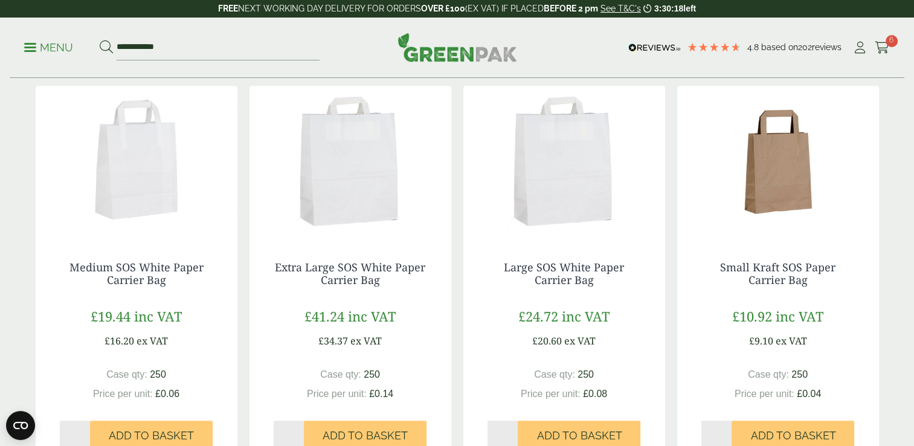
scroll to position [640, 0]
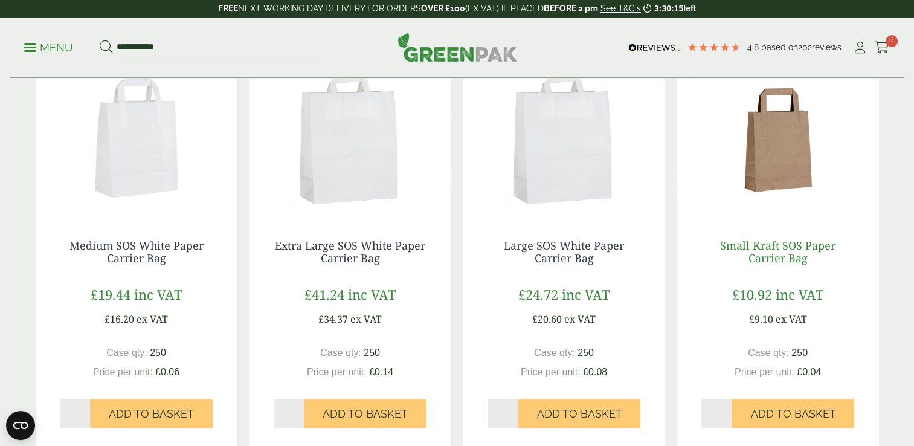
click at [761, 245] on link "Small Kraft SOS Paper Carrier Bag" at bounding box center [777, 252] width 115 height 28
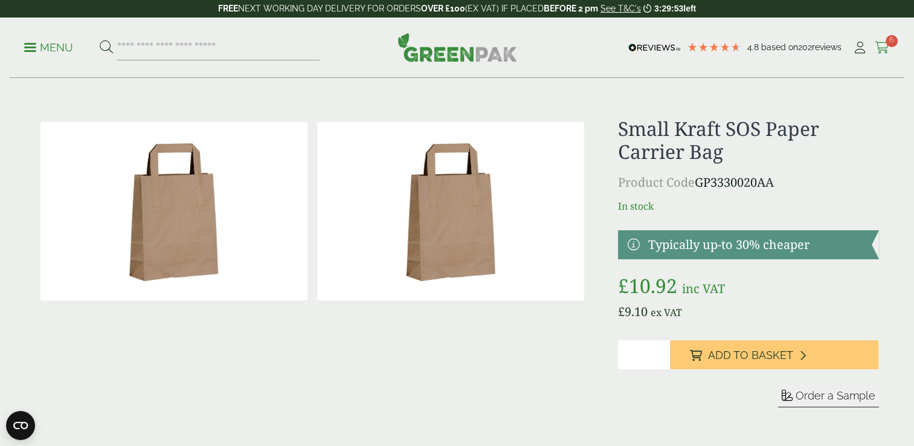
click at [890, 45] on span "6" at bounding box center [891, 41] width 12 height 12
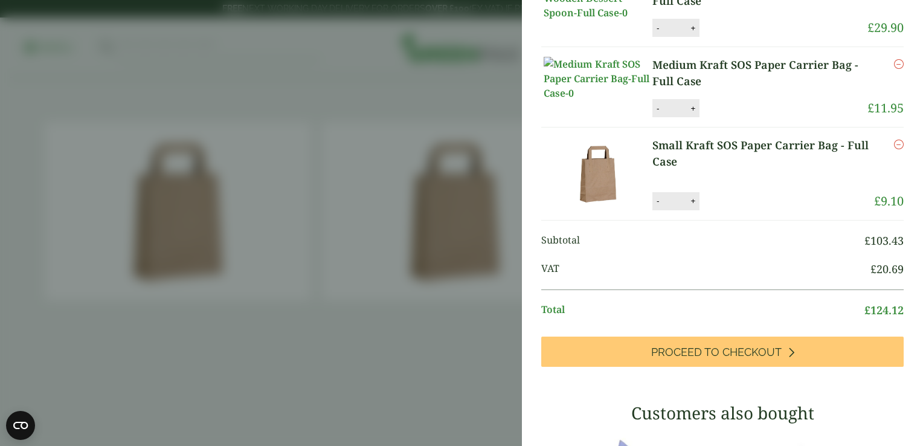
scroll to position [205, 0]
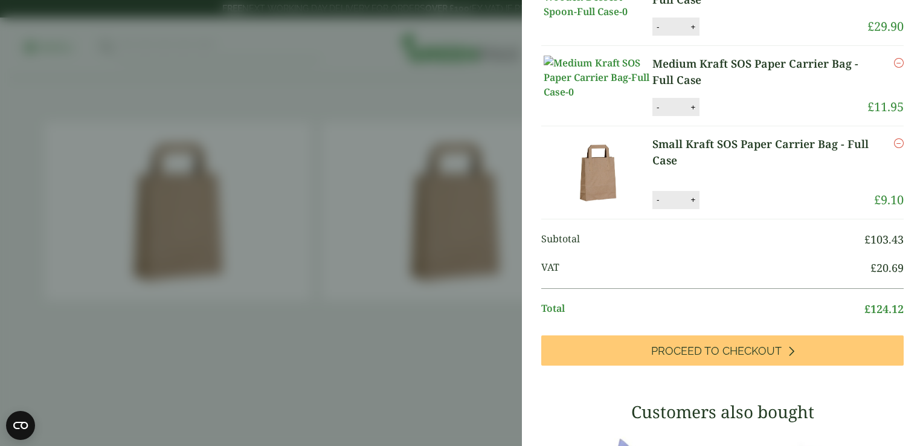
click at [686, 169] on link "Small Kraft SOS Paper Carrier Bag - Full Case" at bounding box center [763, 152] width 222 height 33
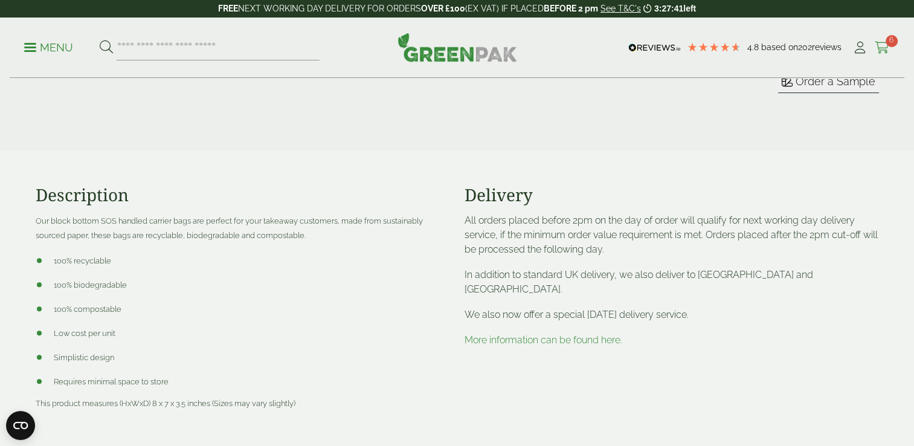
click at [884, 45] on icon at bounding box center [882, 48] width 15 height 12
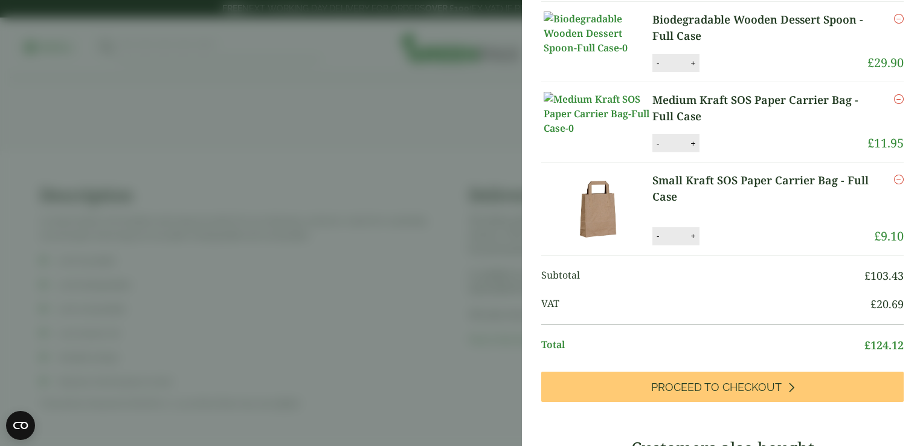
scroll to position [174, 0]
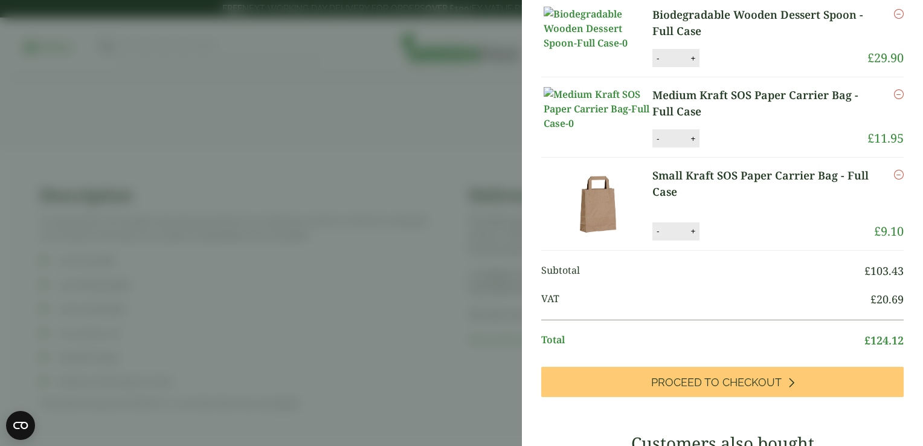
click at [657, 236] on button "-" at bounding box center [658, 231] width 10 height 10
type input "*"
click at [666, 120] on link "Medium Kraft SOS Paper Carrier Bag - Full Case" at bounding box center [759, 103] width 215 height 33
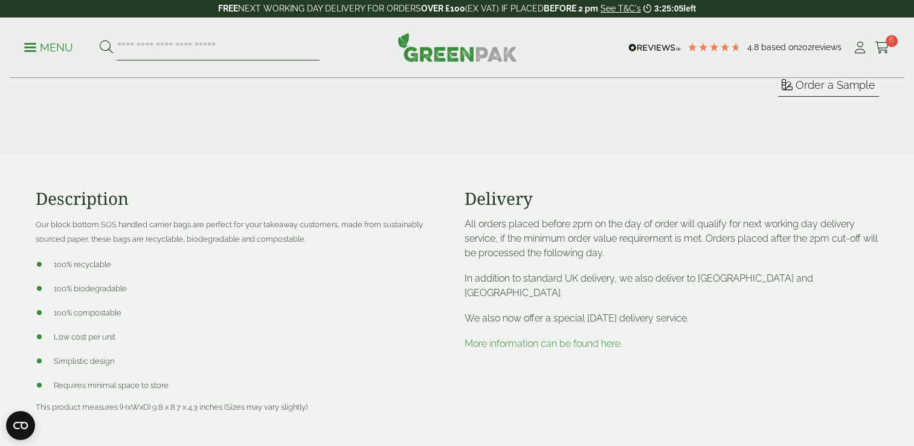
click at [220, 54] on input "search" at bounding box center [218, 47] width 203 height 25
type input "***"
click at [100, 40] on button at bounding box center [106, 48] width 13 height 16
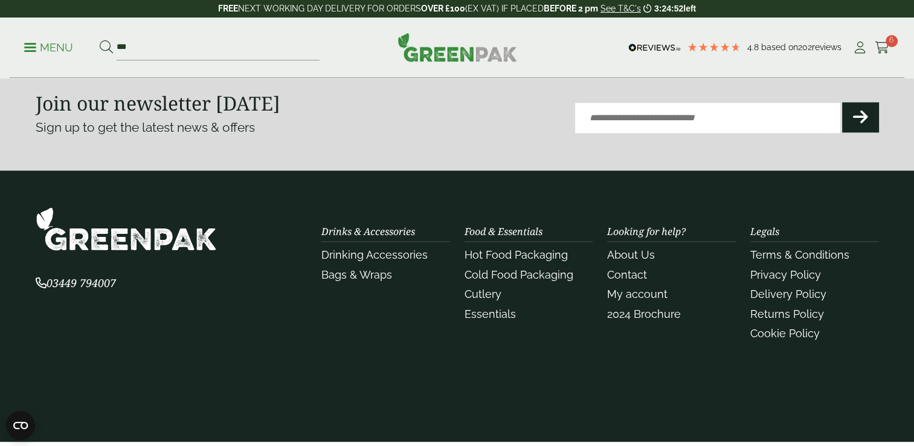
scroll to position [1312, 0]
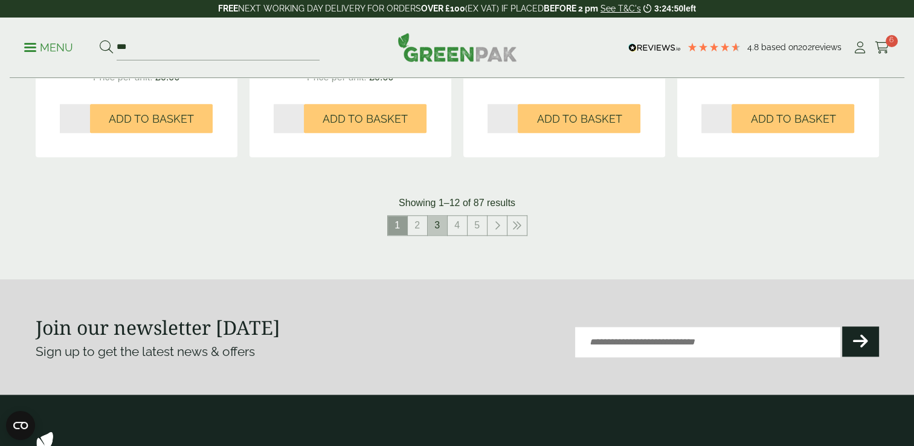
click at [432, 225] on link "3" at bounding box center [437, 225] width 19 height 19
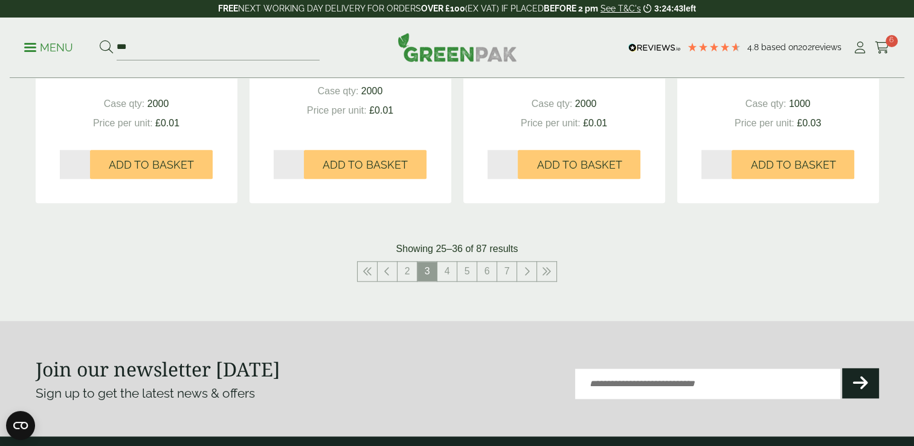
scroll to position [1271, 0]
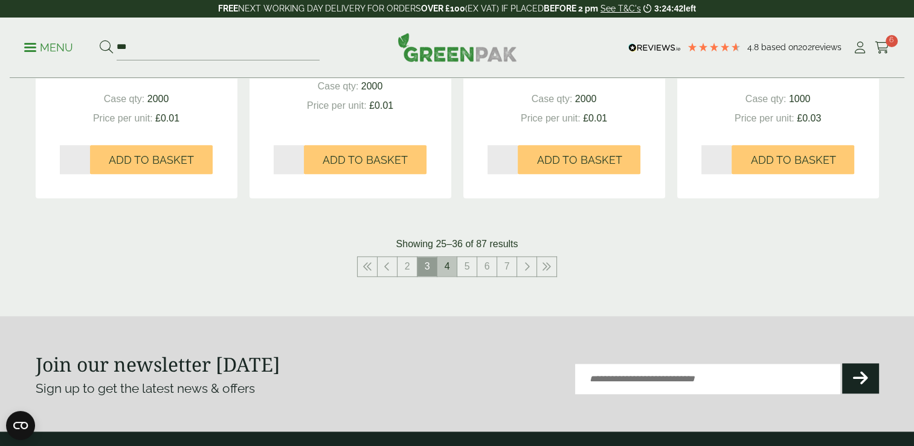
click at [440, 267] on link "4" at bounding box center [446, 266] width 19 height 19
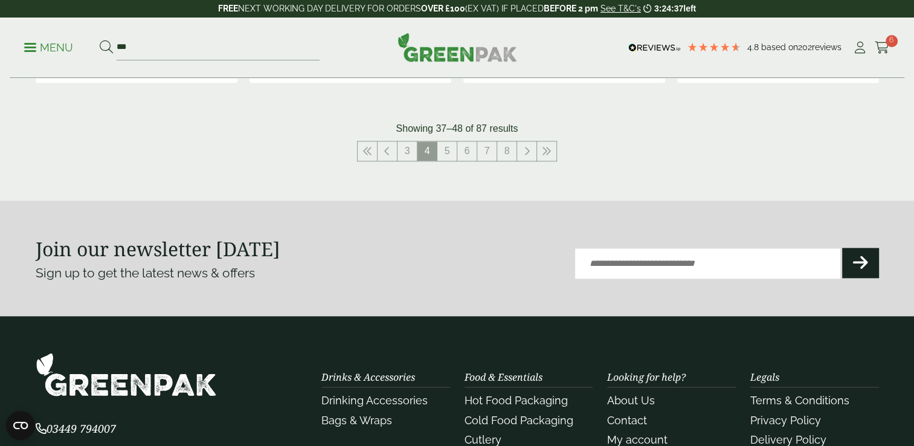
scroll to position [1383, 0]
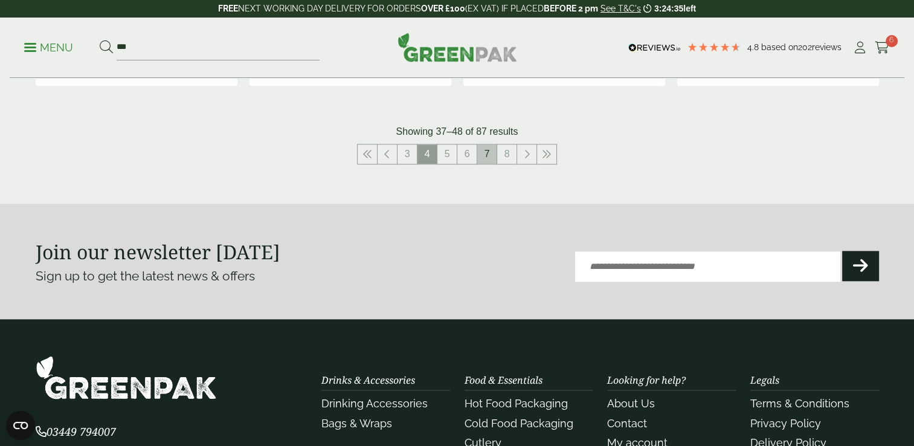
click at [483, 153] on link "7" at bounding box center [486, 153] width 19 height 19
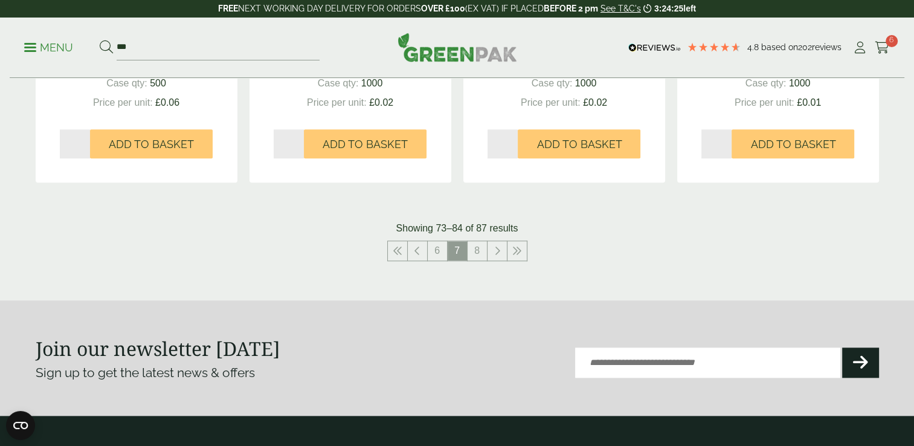
scroll to position [1261, 0]
click at [478, 259] on li "8" at bounding box center [477, 250] width 20 height 21
click at [474, 248] on link "8" at bounding box center [476, 249] width 19 height 19
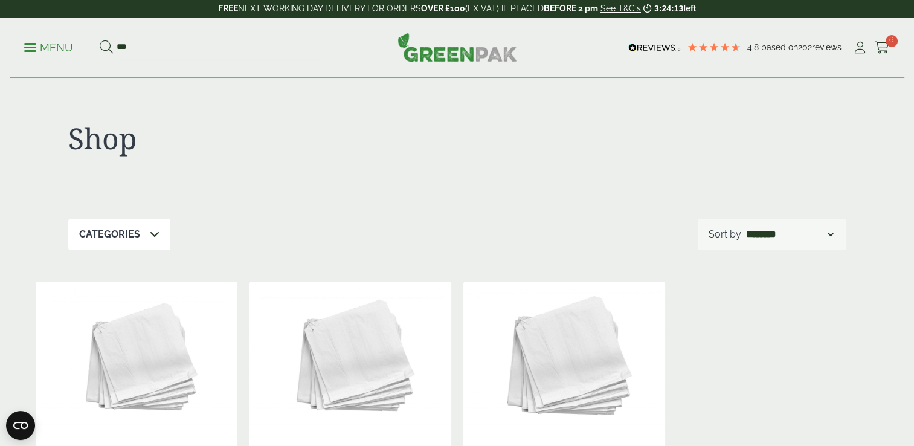
click at [31, 44] on link "Menu" at bounding box center [48, 46] width 49 height 12
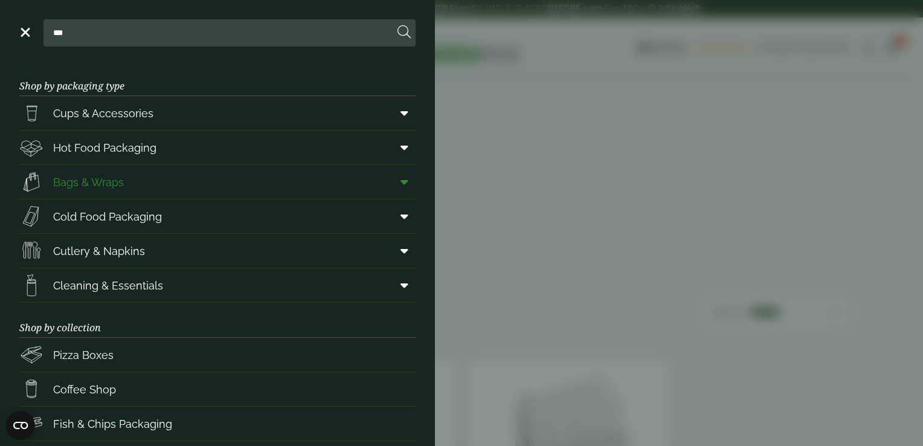
click at [87, 181] on span "Bags & Wraps" at bounding box center [88, 182] width 71 height 16
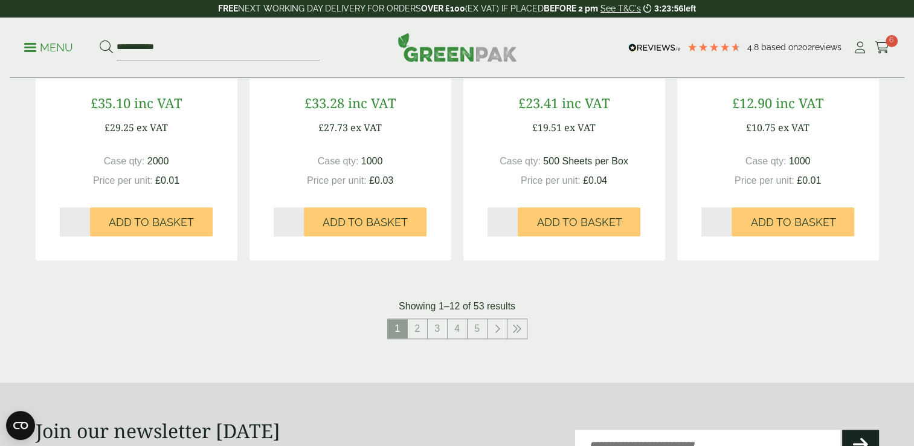
scroll to position [1222, 0]
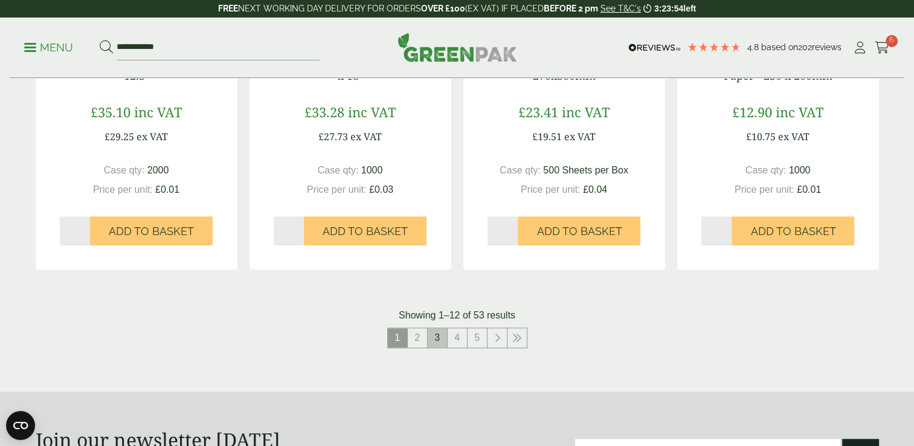
click at [432, 336] on link "3" at bounding box center [437, 337] width 19 height 19
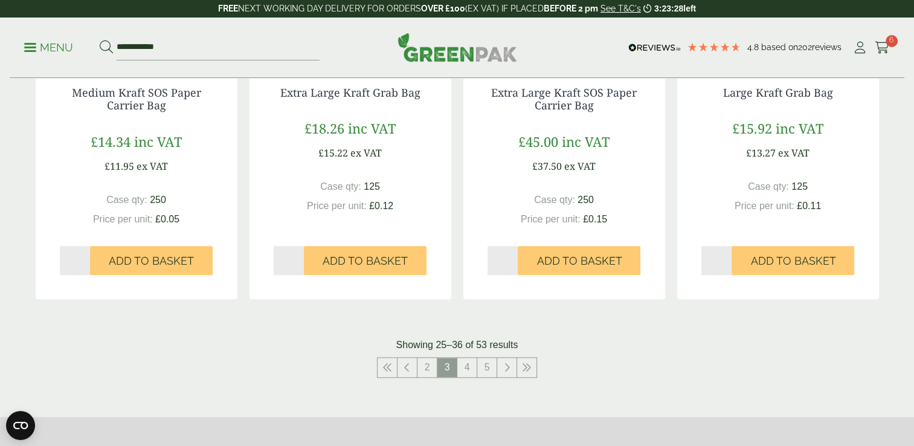
scroll to position [1193, 0]
click at [460, 367] on link "4" at bounding box center [466, 366] width 19 height 19
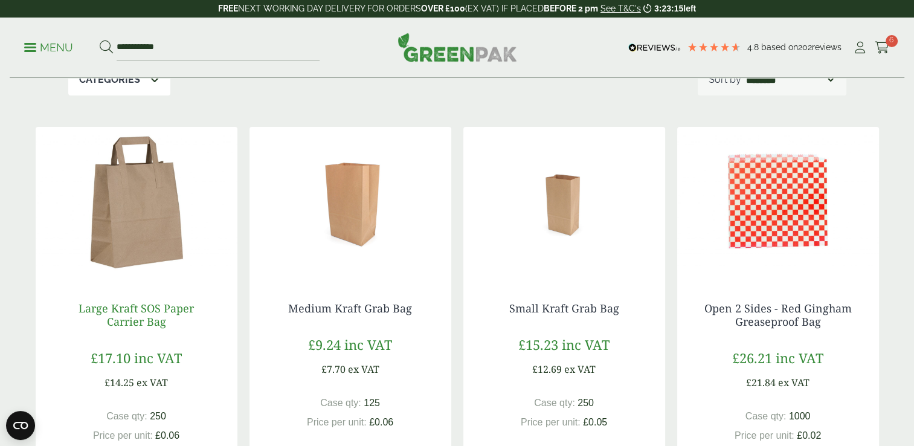
scroll to position [211, 0]
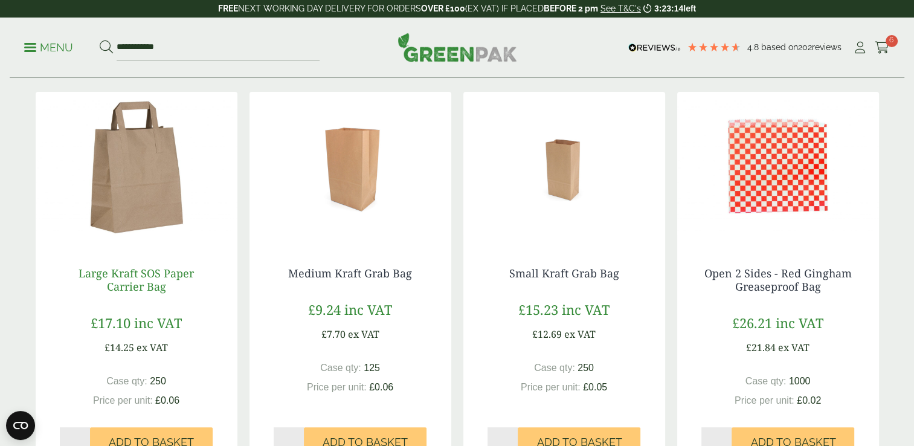
click at [123, 277] on link "Large Kraft SOS Paper Carrier Bag" at bounding box center [136, 280] width 115 height 28
